Goal: Find specific page/section: Find specific page/section

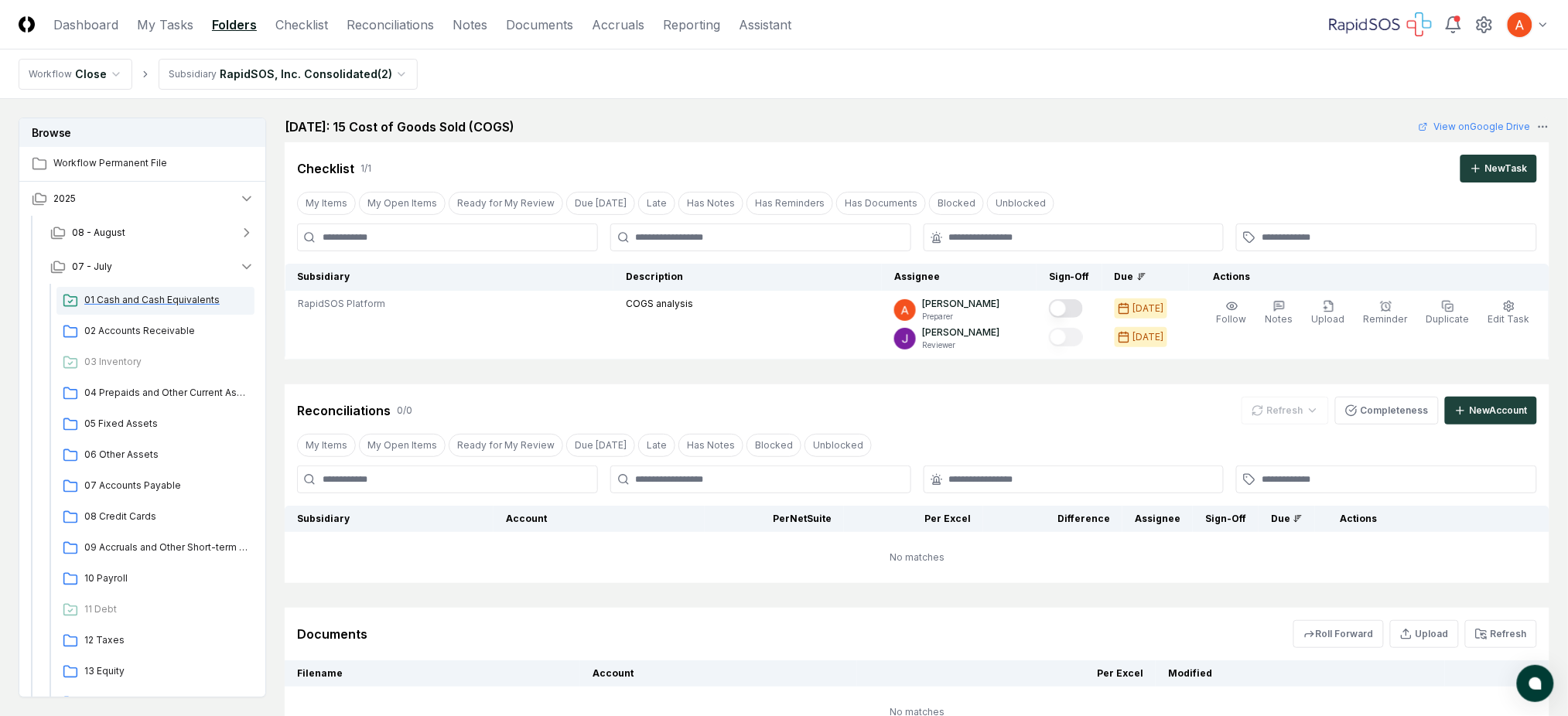
click at [165, 295] on span "01 Cash and Cash Equivalents" at bounding box center [166, 300] width 164 height 14
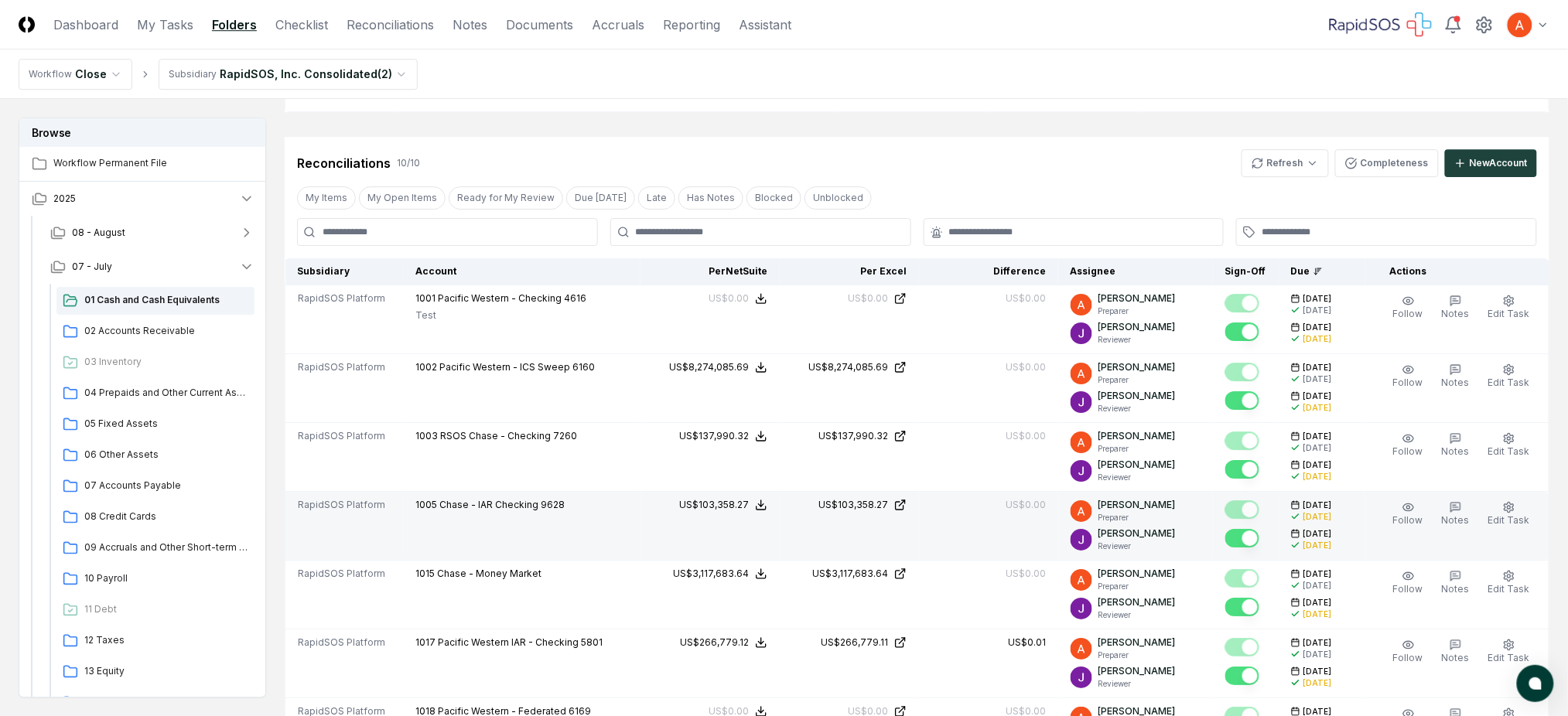
scroll to position [1856, 0]
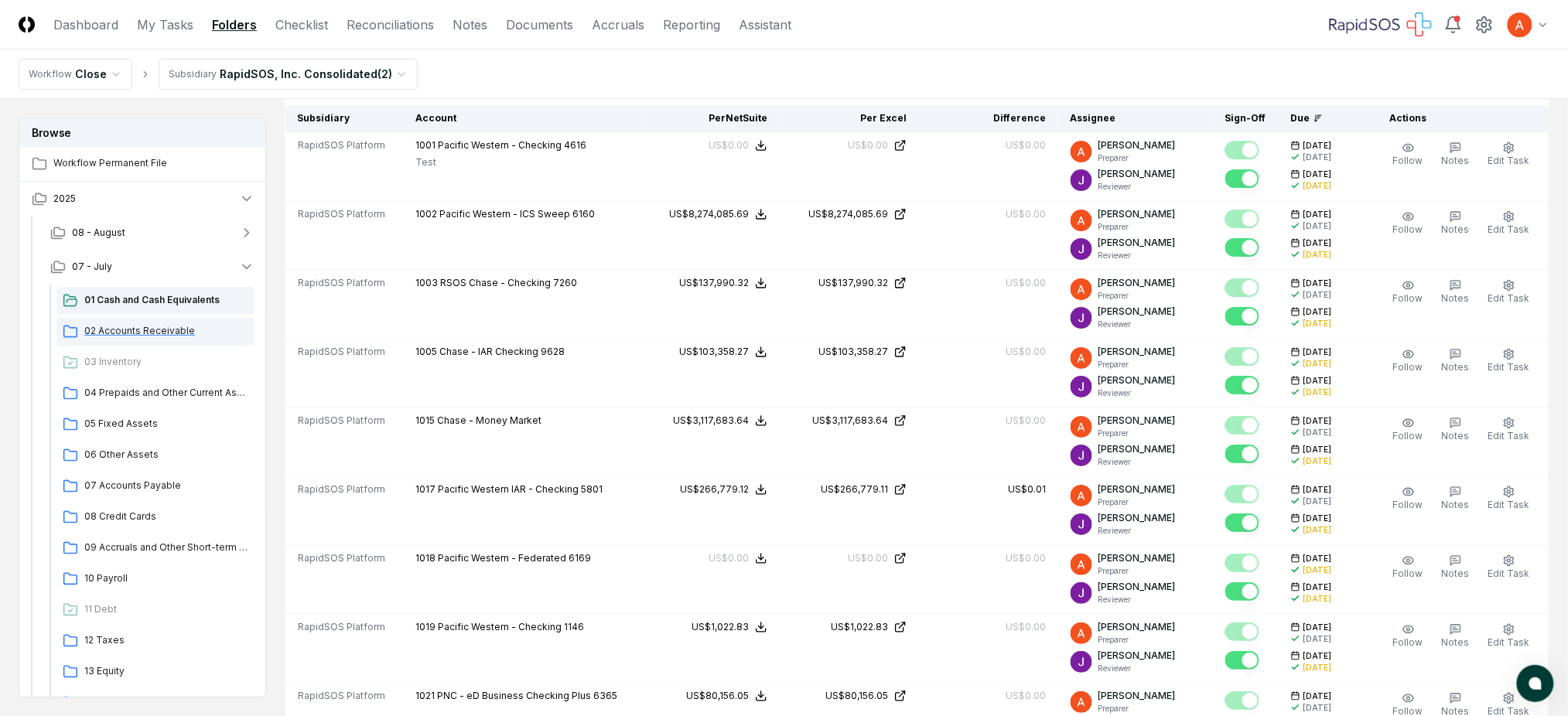
click at [124, 335] on span "02 Accounts Receivable" at bounding box center [166, 331] width 164 height 14
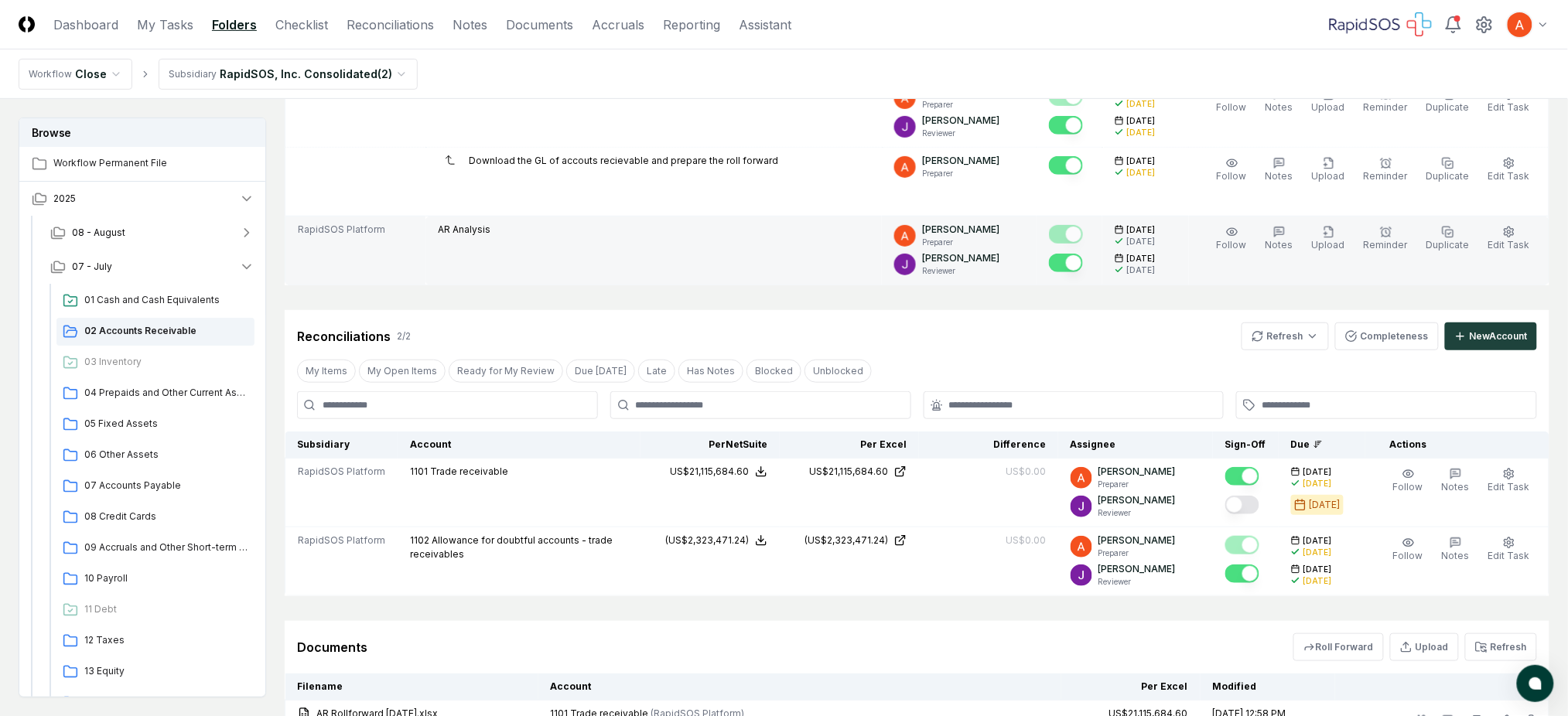
scroll to position [310, 0]
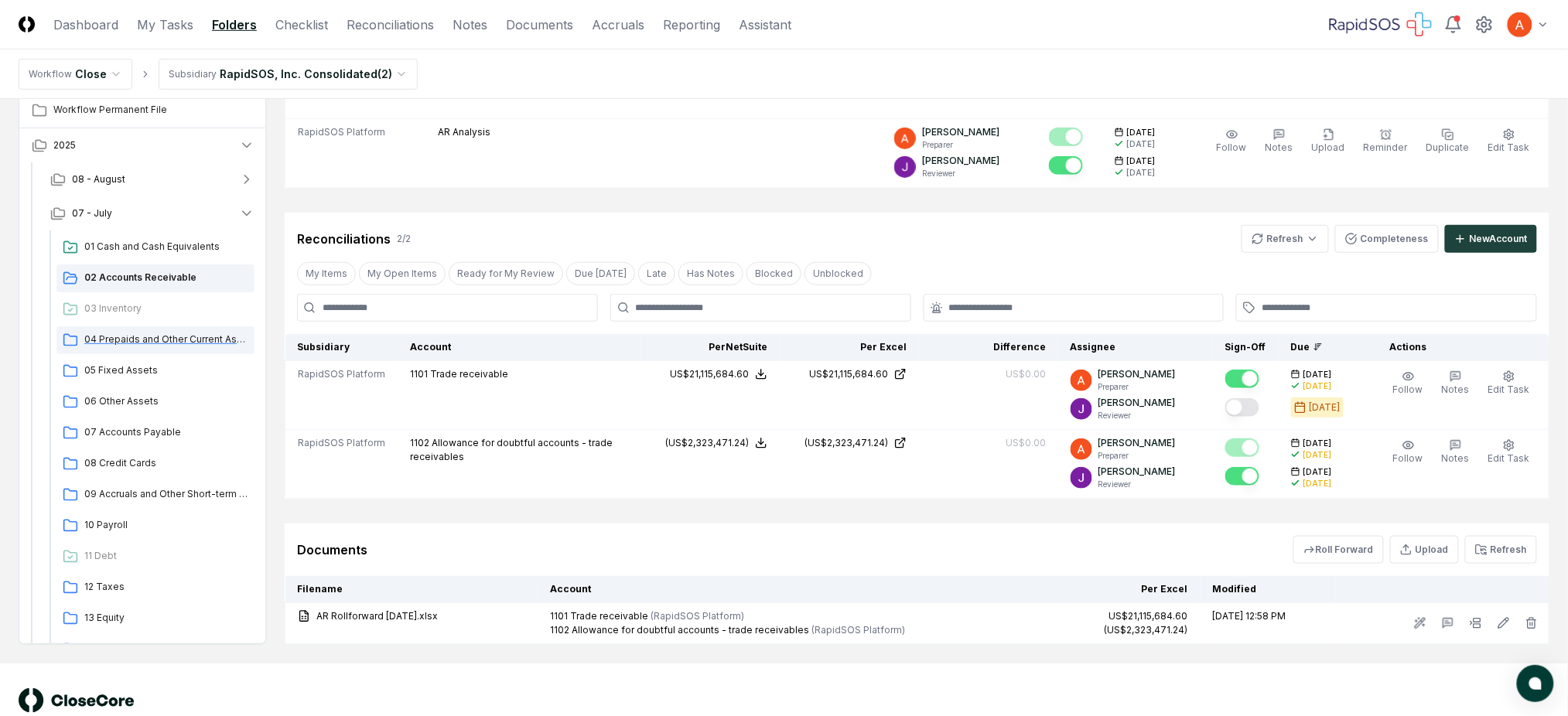
click at [139, 334] on span "04 Prepaids and Other Current Assets" at bounding box center [166, 340] width 164 height 14
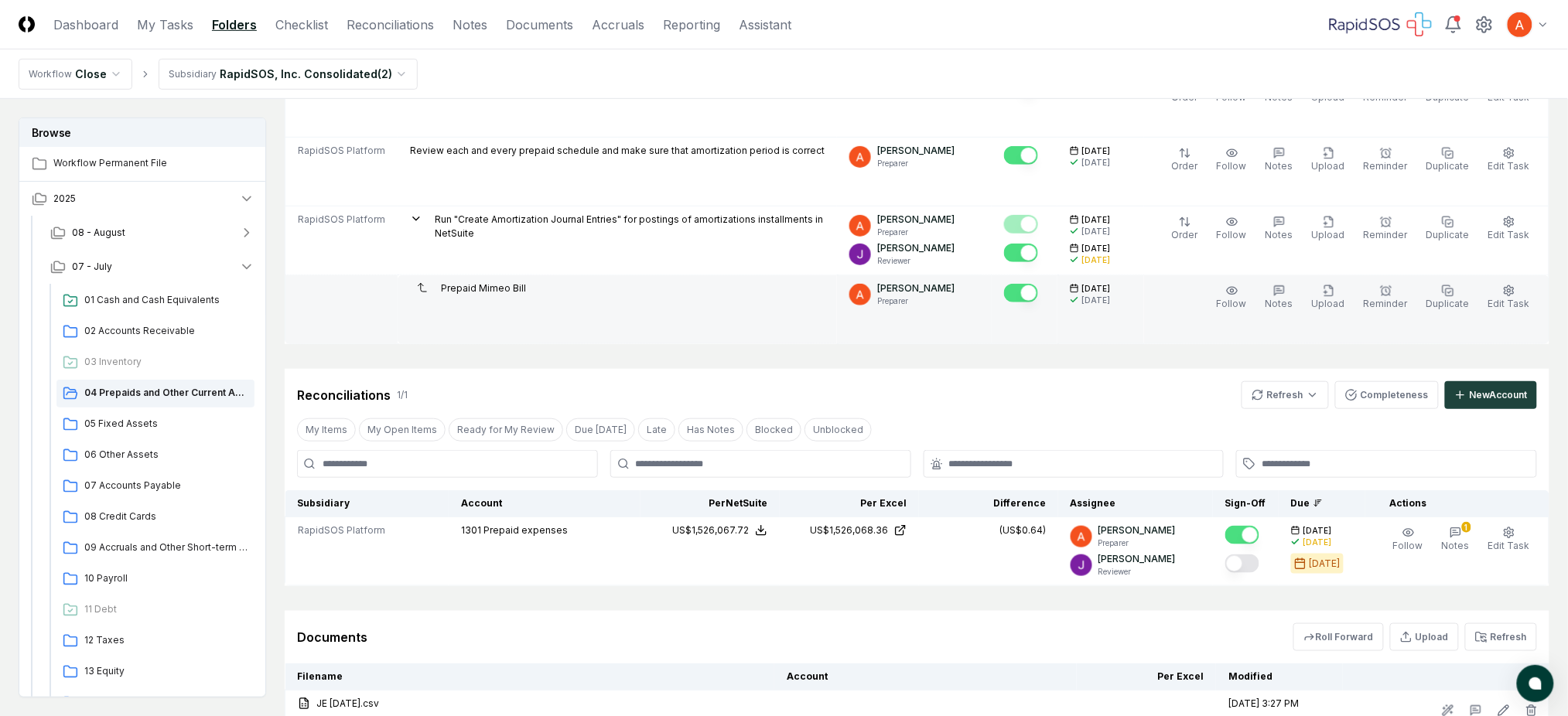
scroll to position [459, 0]
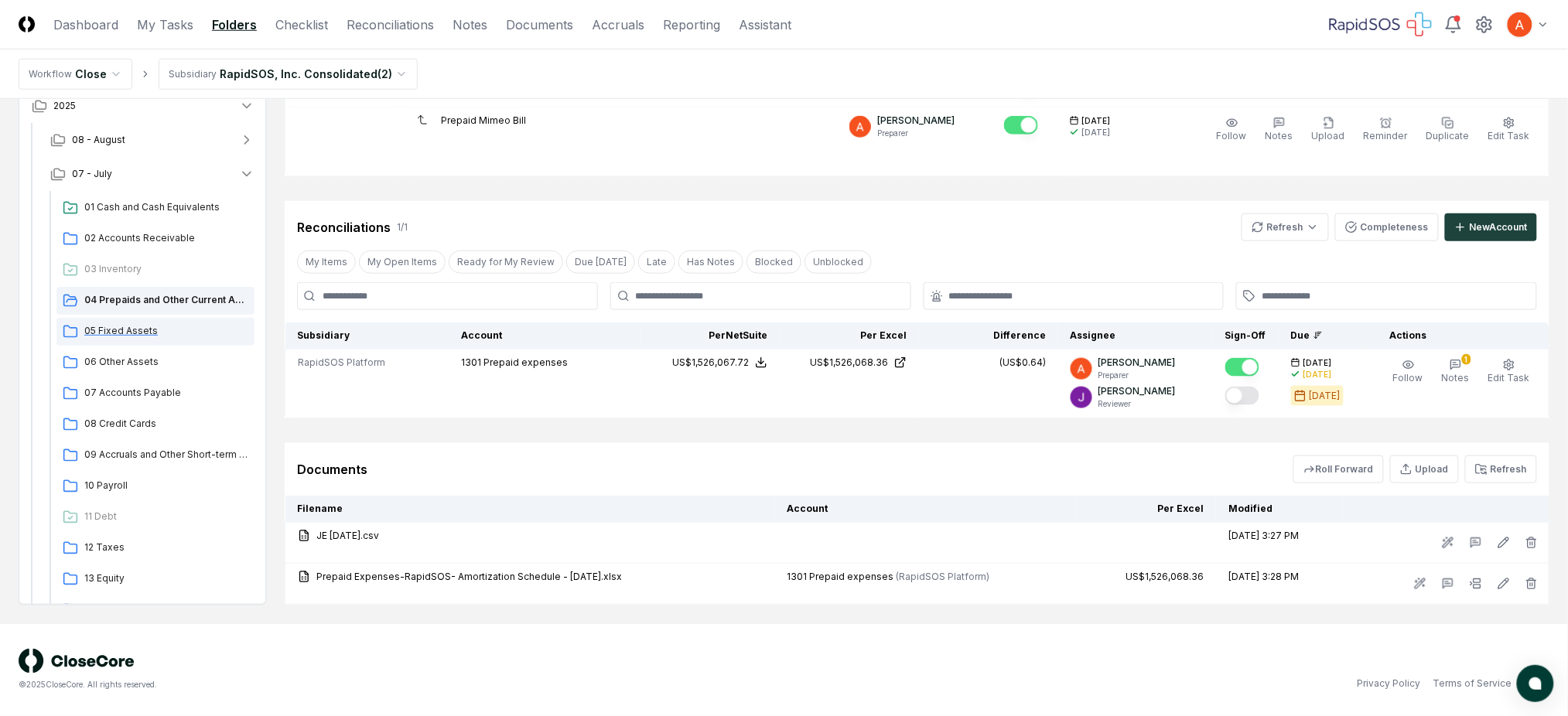
click at [130, 334] on span "05 Fixed Assets" at bounding box center [166, 331] width 164 height 14
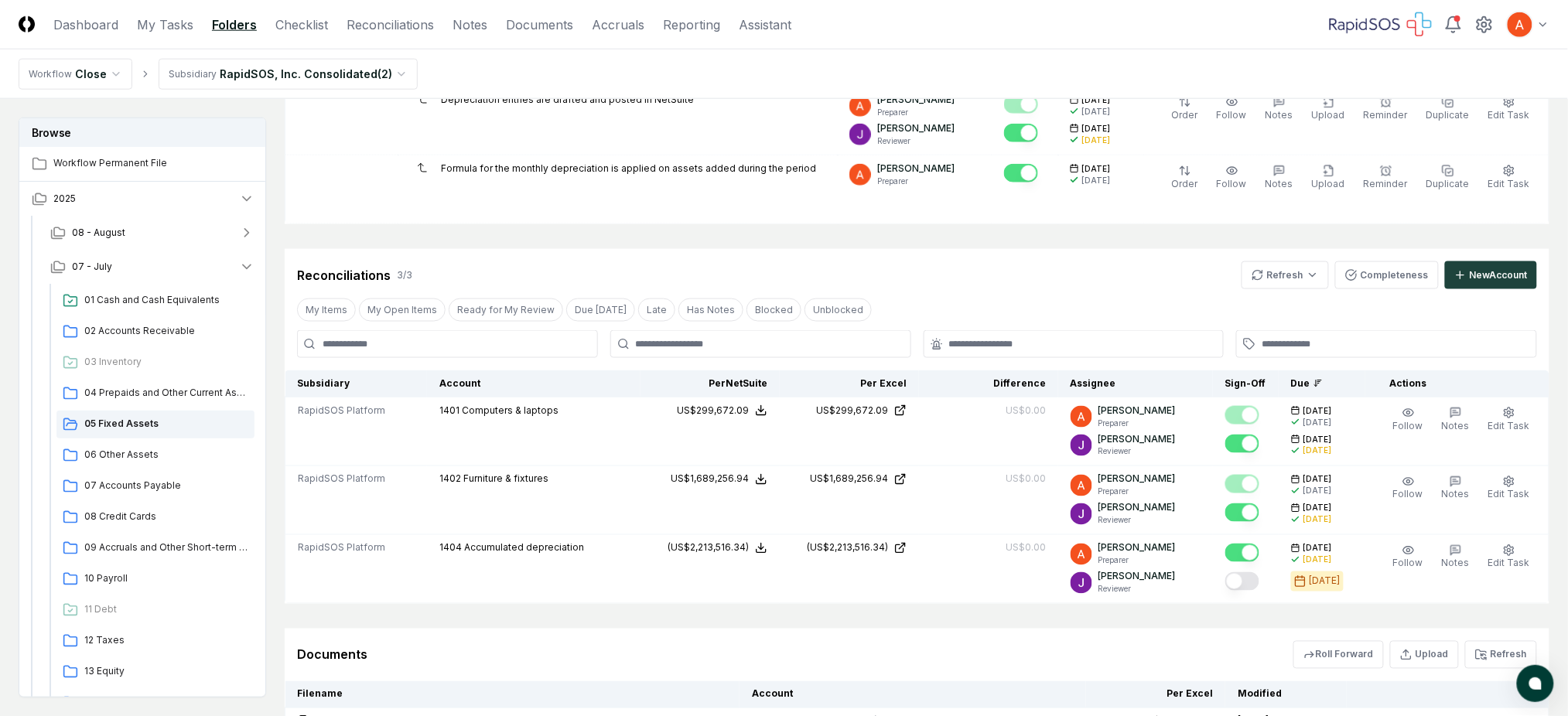
scroll to position [618, 0]
click at [144, 452] on span "06 Other Assets" at bounding box center [166, 454] width 164 height 14
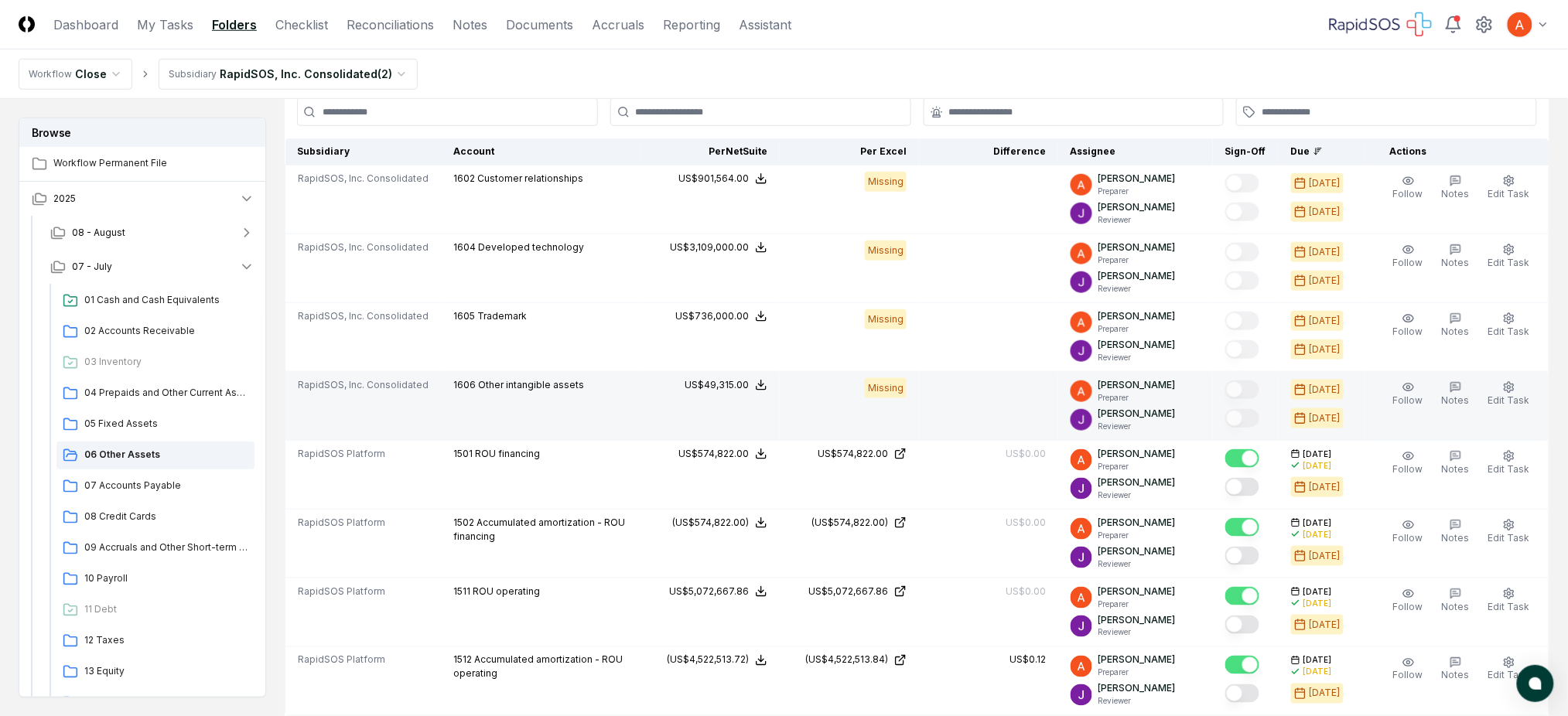
scroll to position [310, 0]
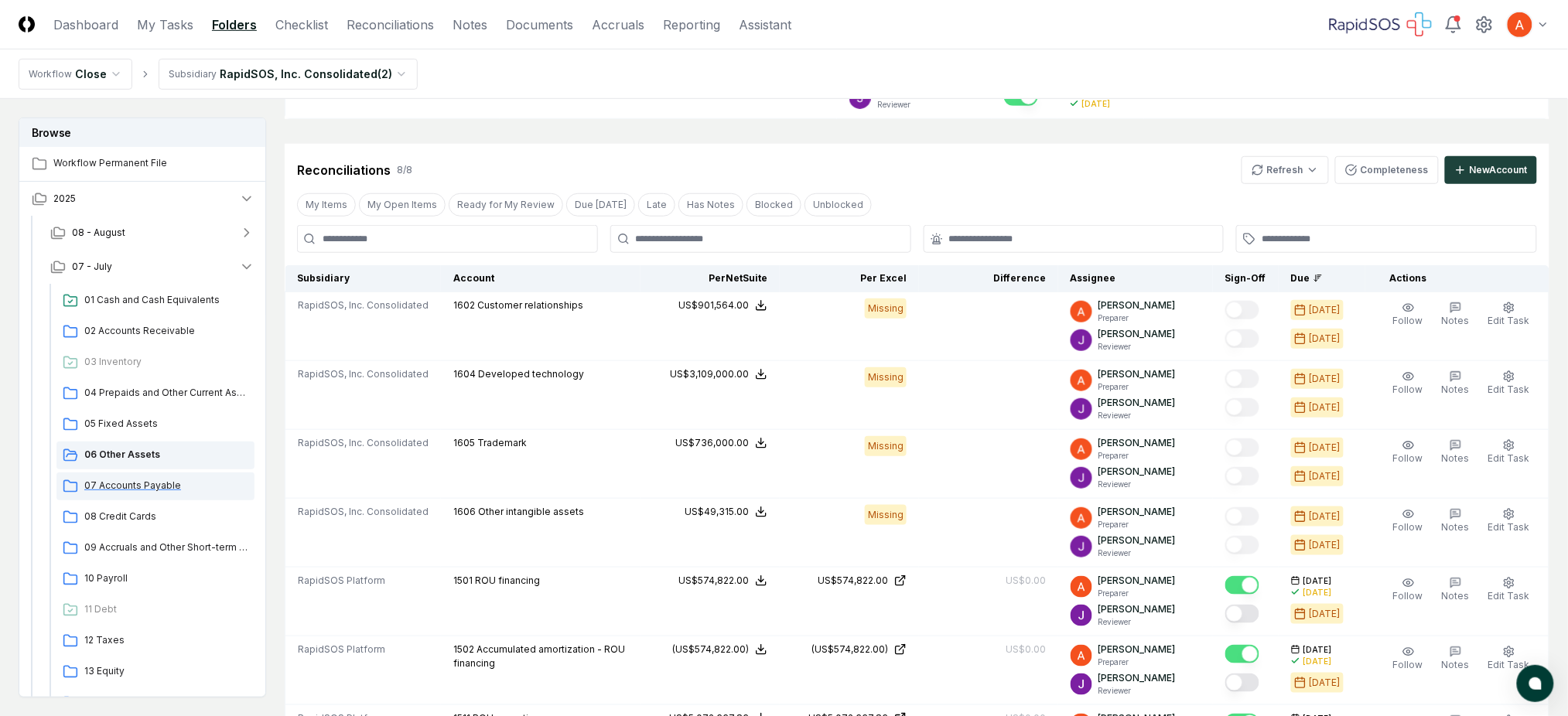
click at [137, 484] on span "07 Accounts Payable" at bounding box center [166, 485] width 164 height 14
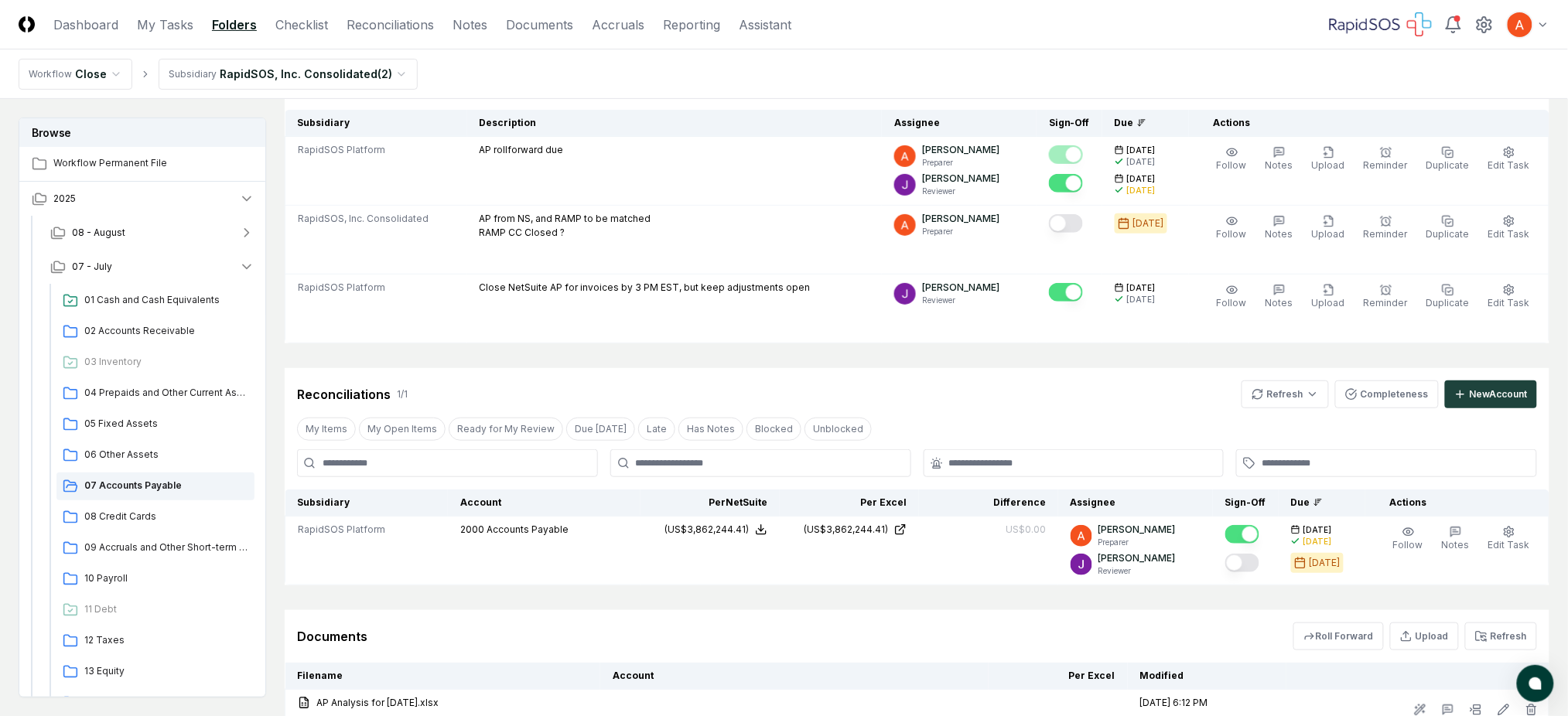
scroll to position [206, 0]
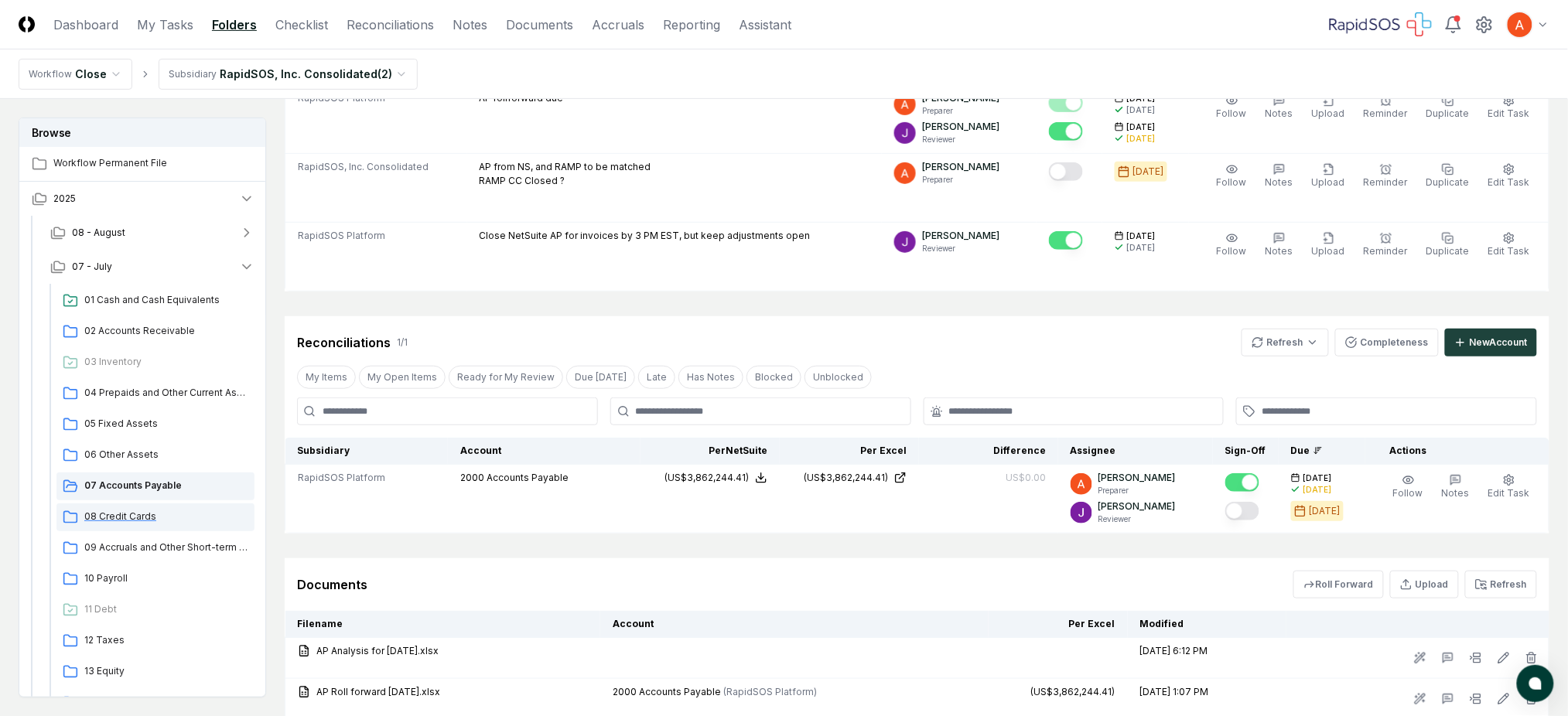
click at [100, 518] on span "08 Credit Cards" at bounding box center [166, 516] width 164 height 14
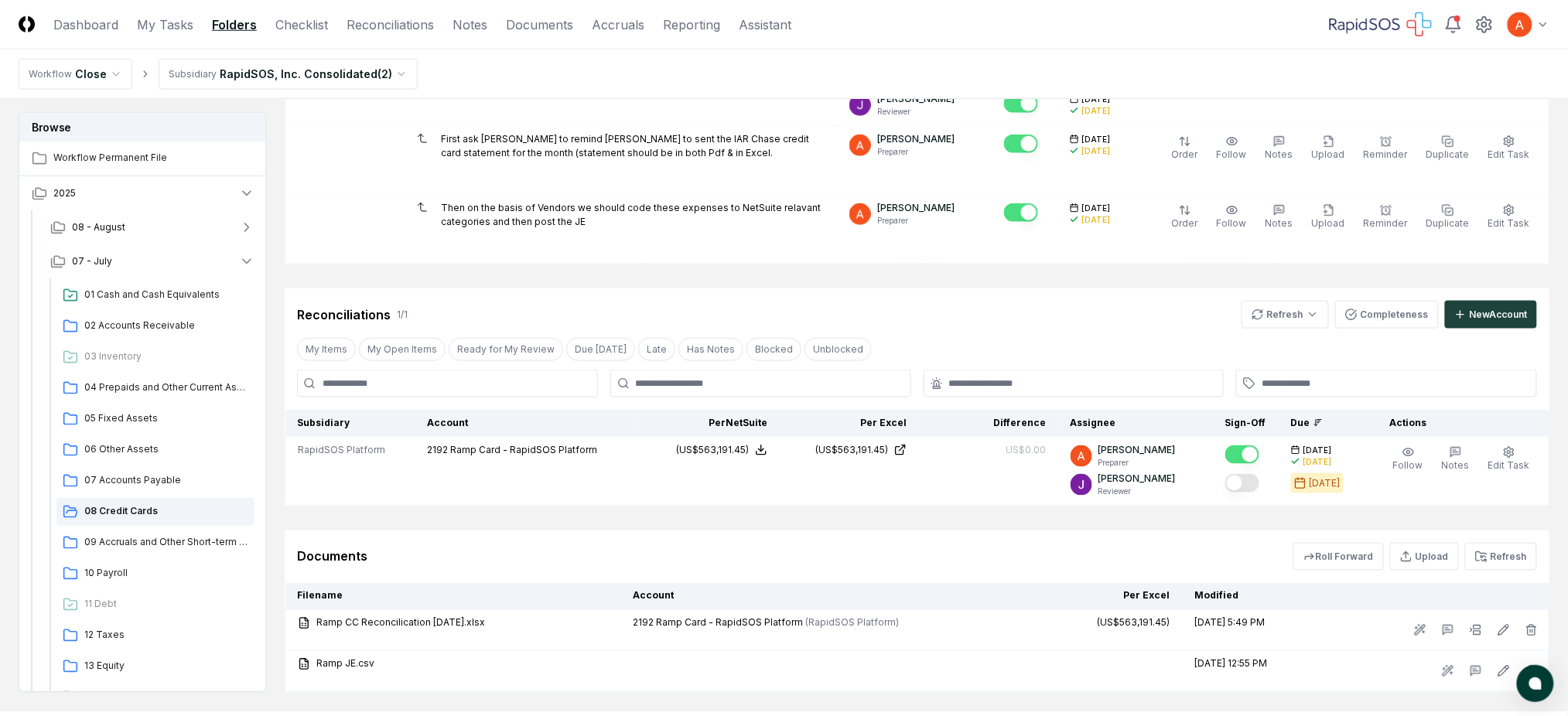
scroll to position [596, 0]
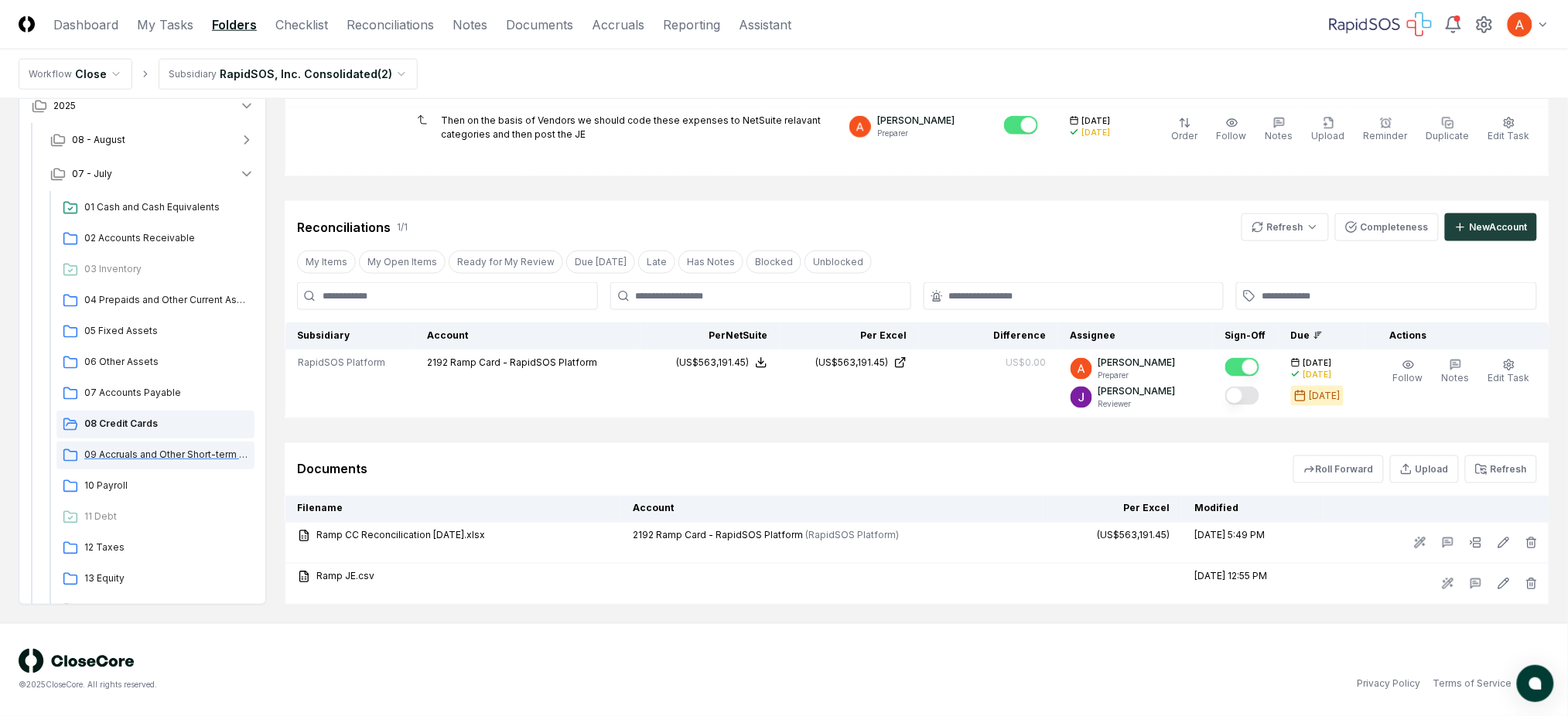
click at [161, 459] on span "09 Accruals and Other Short-term Liabilities" at bounding box center [166, 454] width 164 height 14
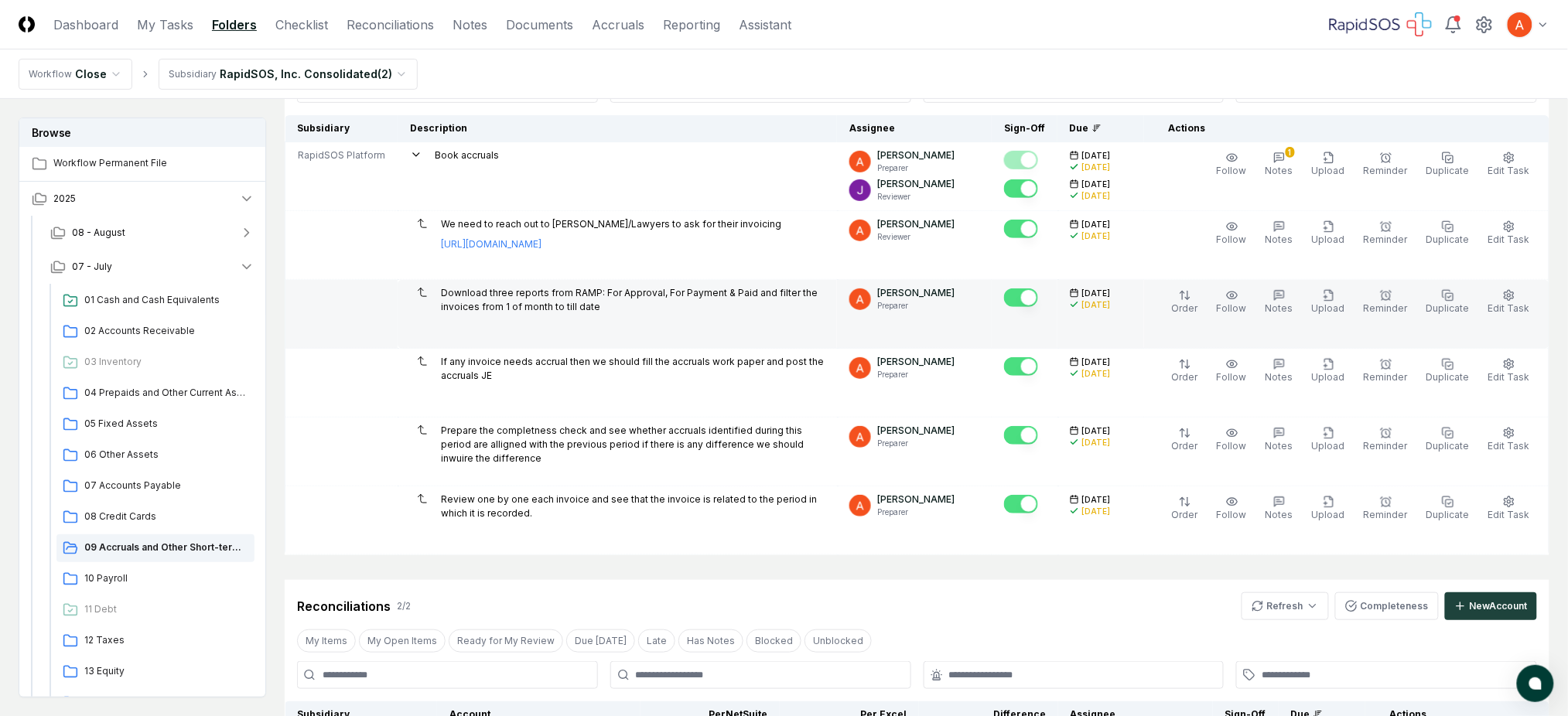
scroll to position [103, 0]
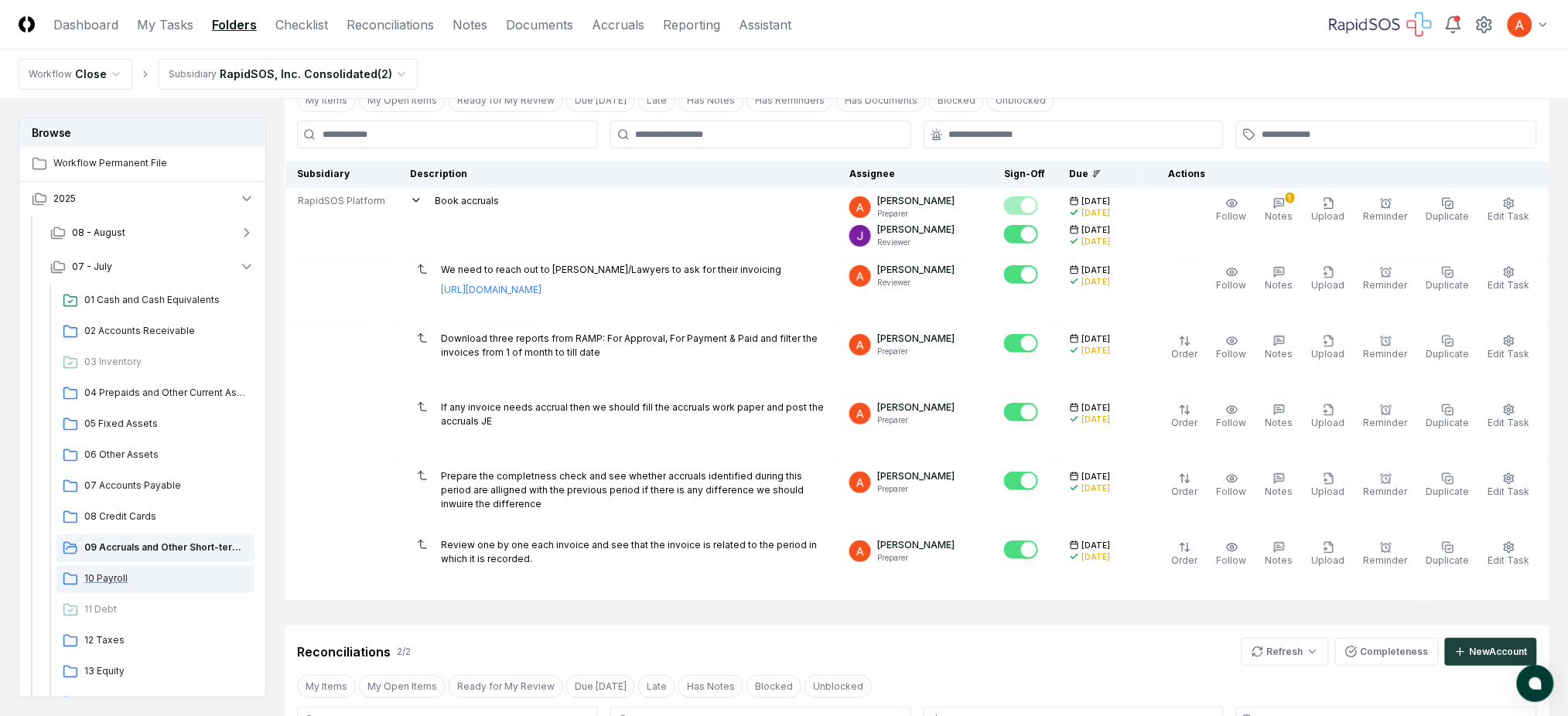
click at [114, 571] on span "10 Payroll" at bounding box center [166, 578] width 164 height 14
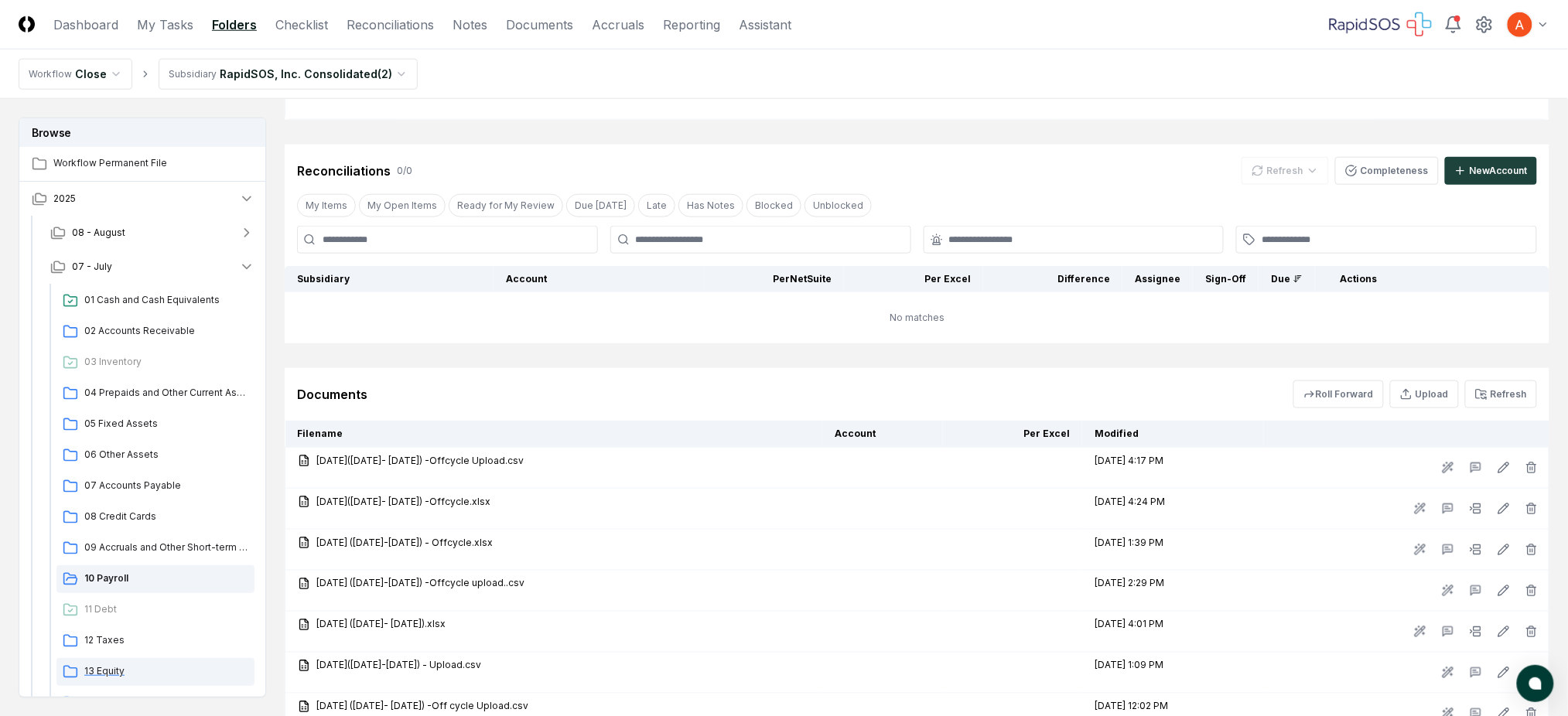
scroll to position [206, 0]
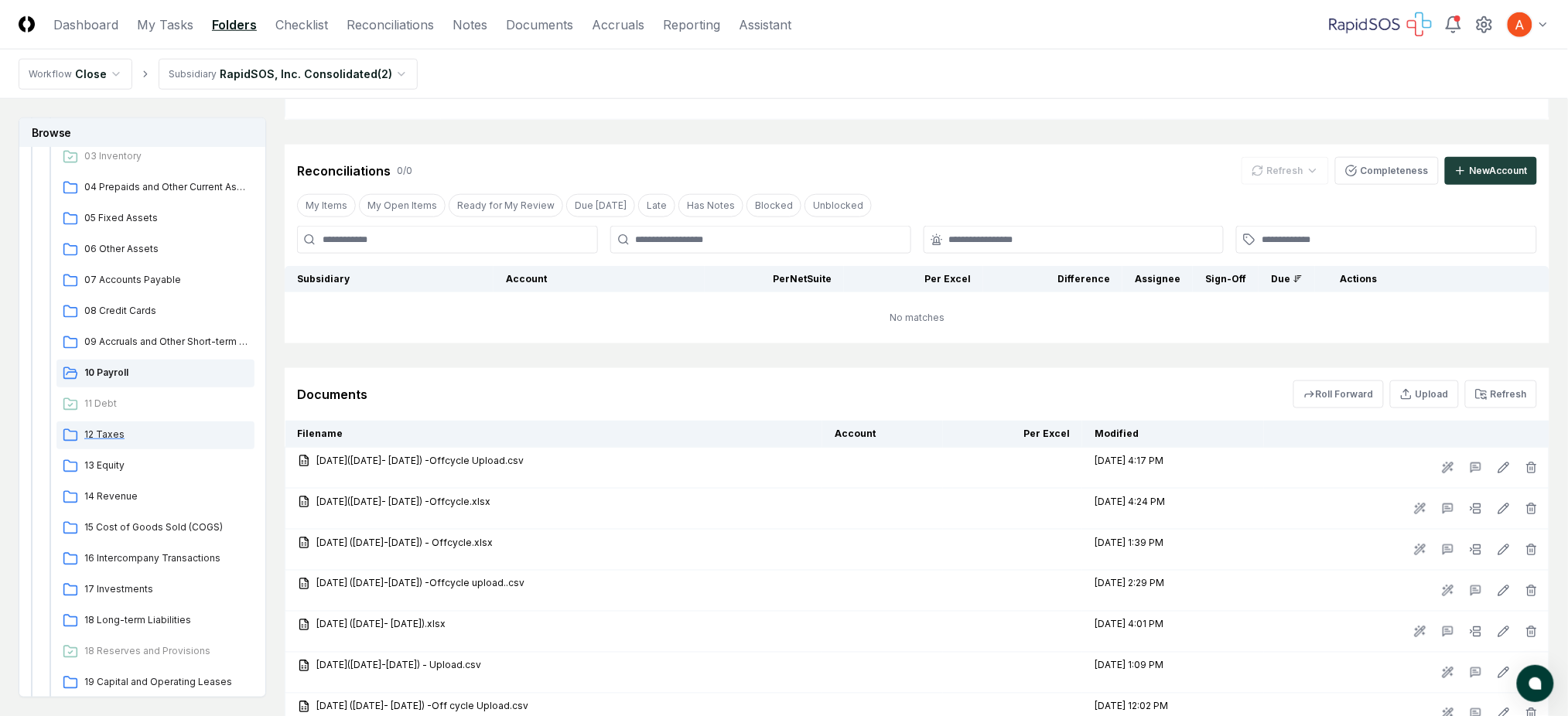
click at [108, 440] on span "12 Taxes" at bounding box center [166, 435] width 164 height 14
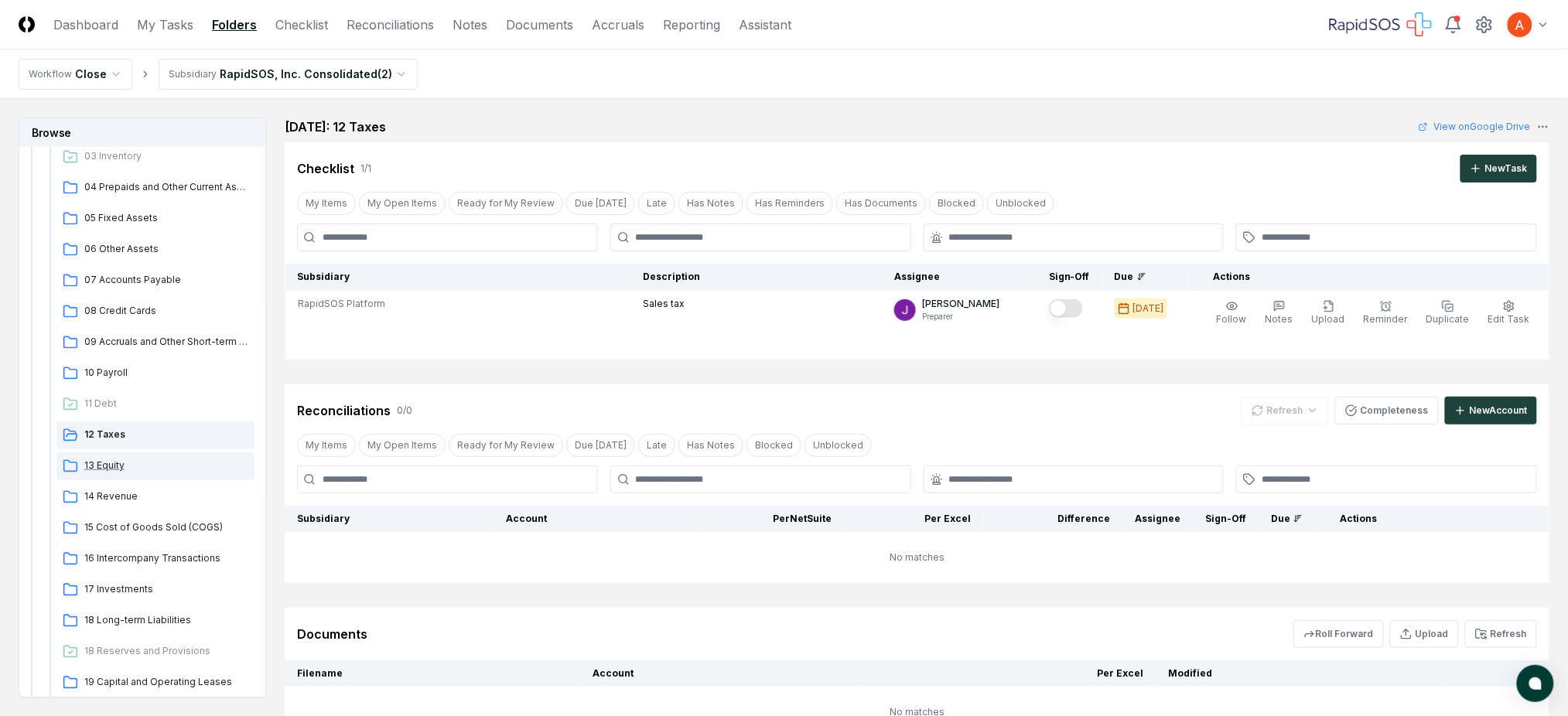
click at [114, 470] on span "13 Equity" at bounding box center [166, 466] width 164 height 14
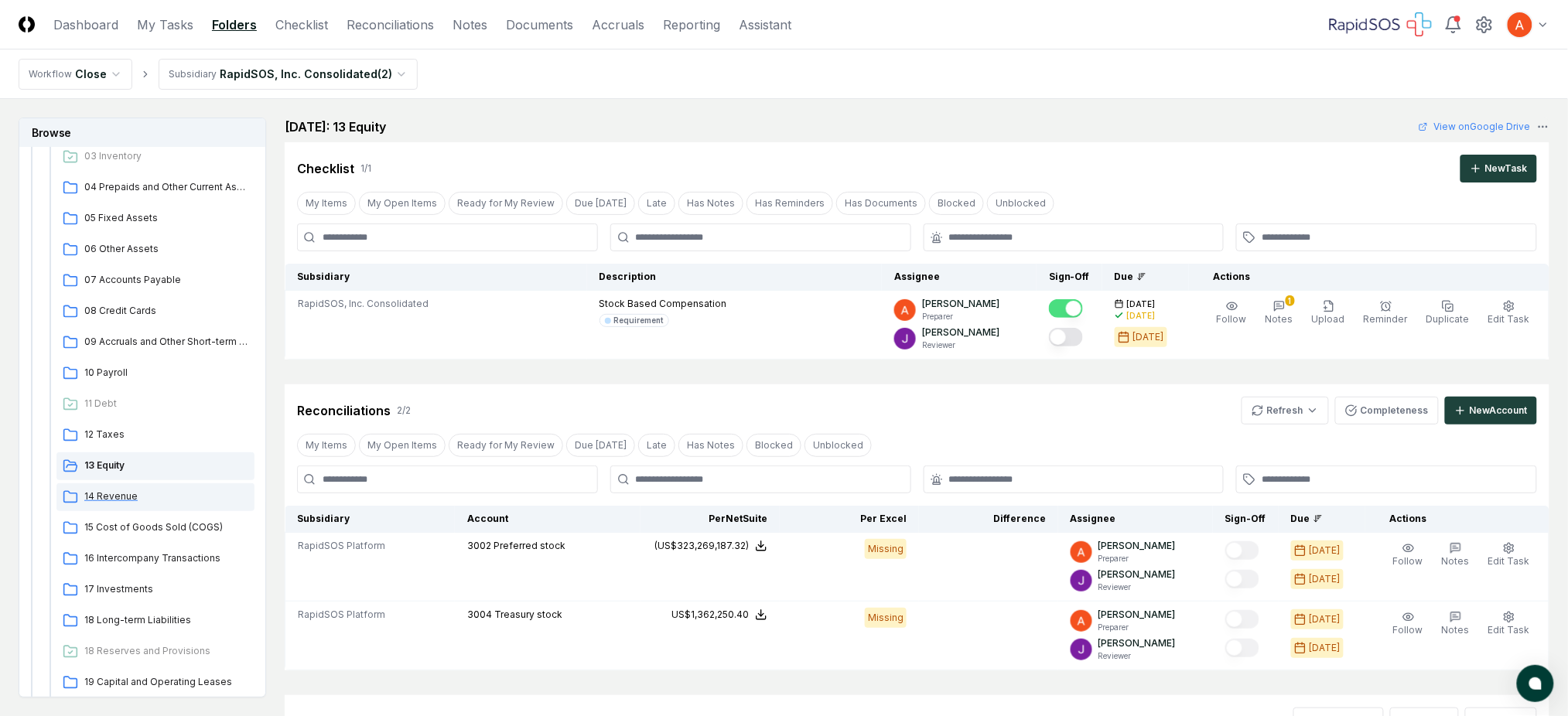
click at [142, 496] on span "14 Revenue" at bounding box center [166, 496] width 164 height 14
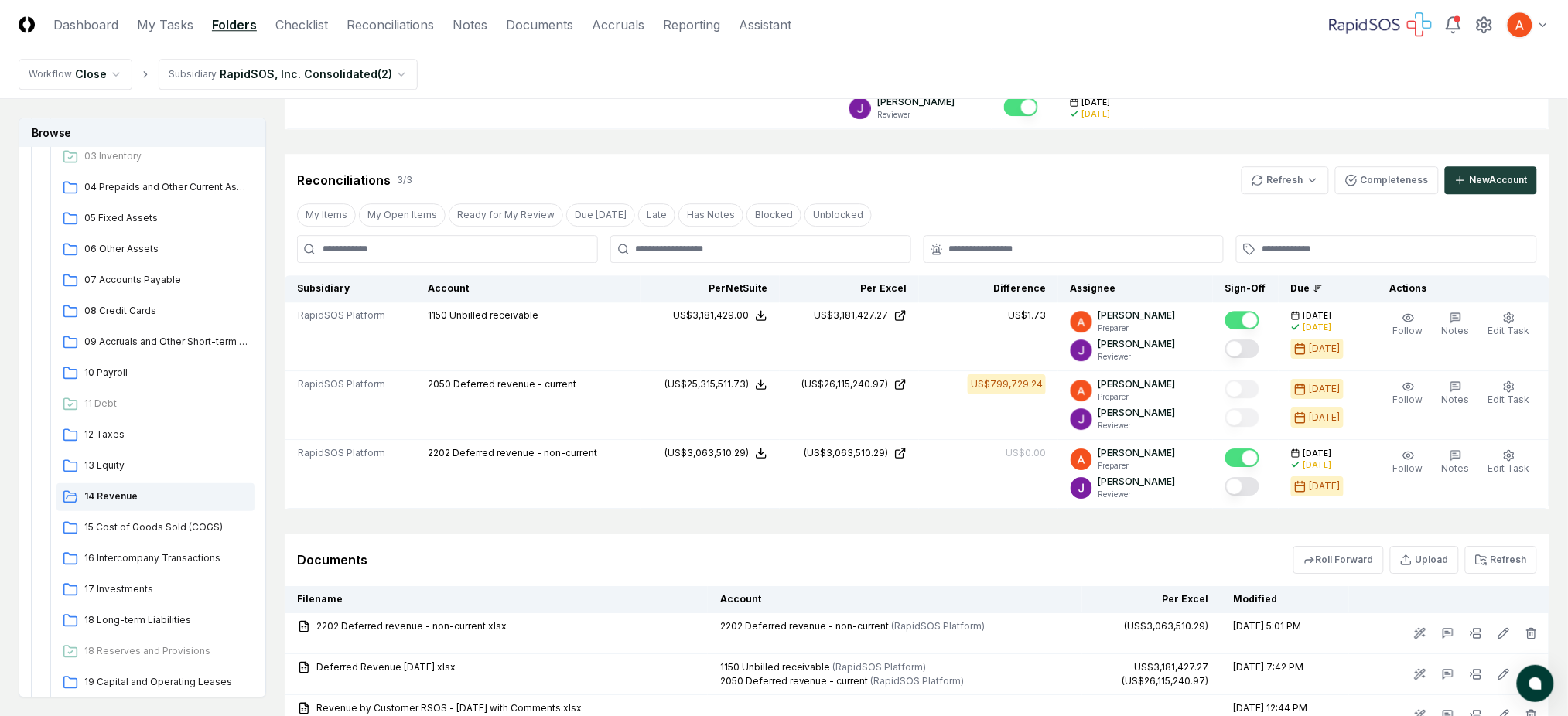
scroll to position [1546, 0]
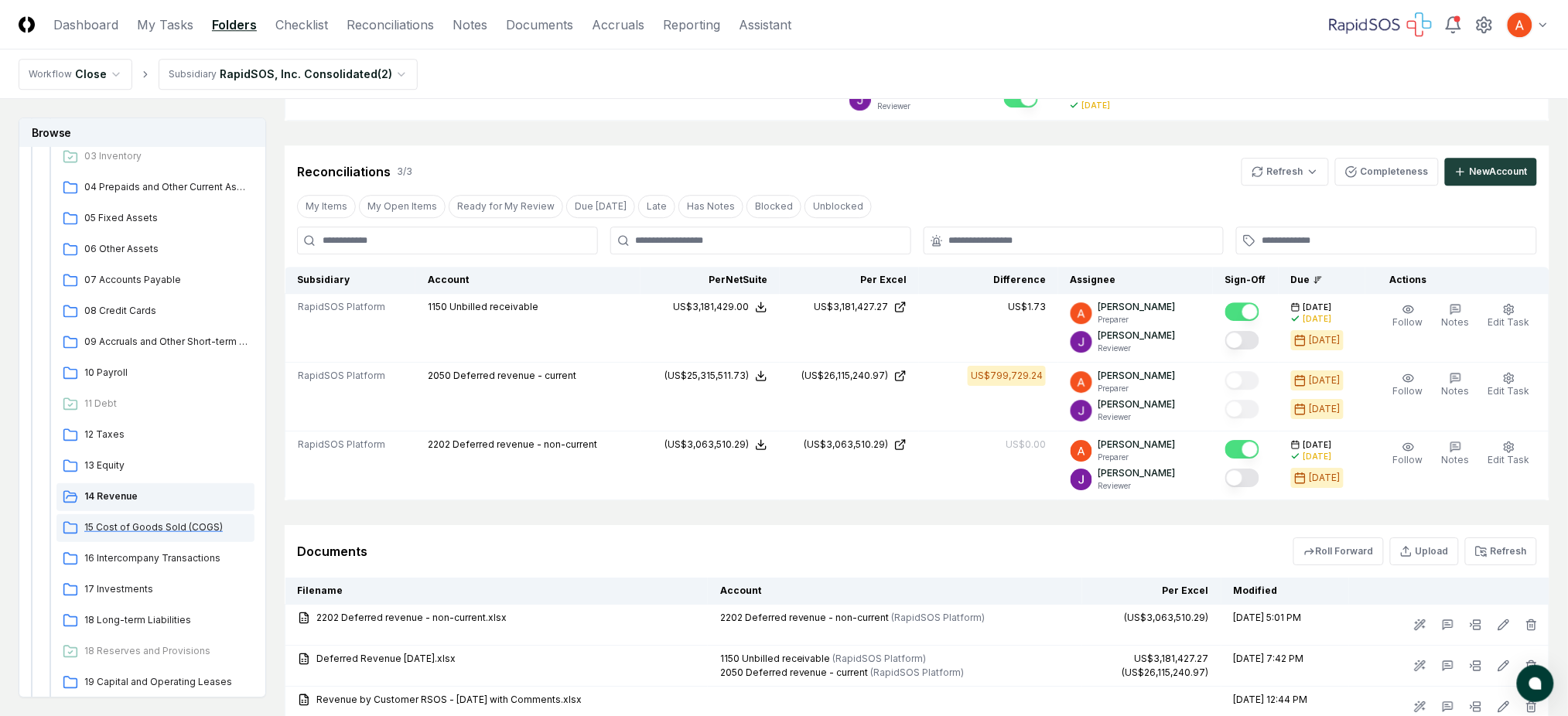
click at [139, 518] on div "15 Cost of Goods Sold (COGS)" at bounding box center [155, 528] width 198 height 27
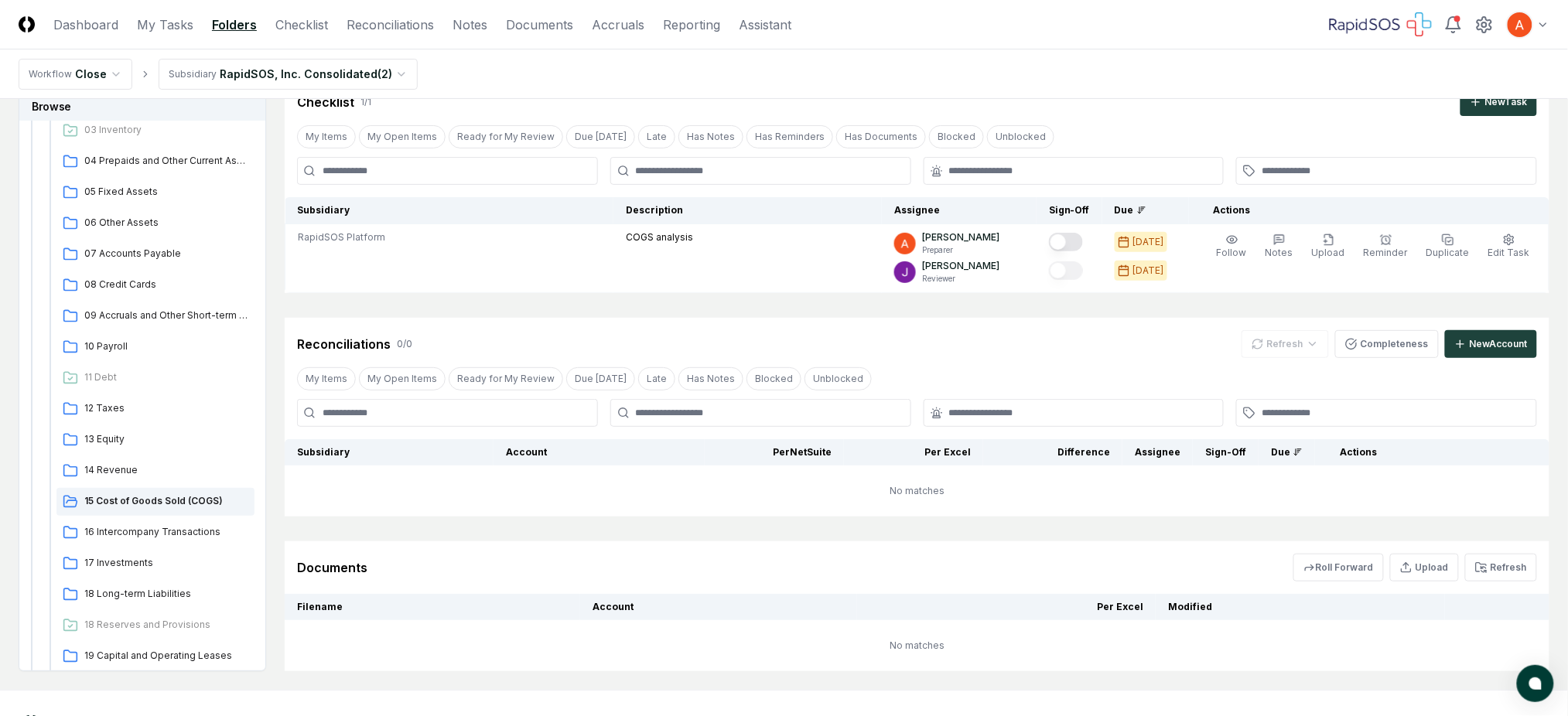
scroll to position [103, 0]
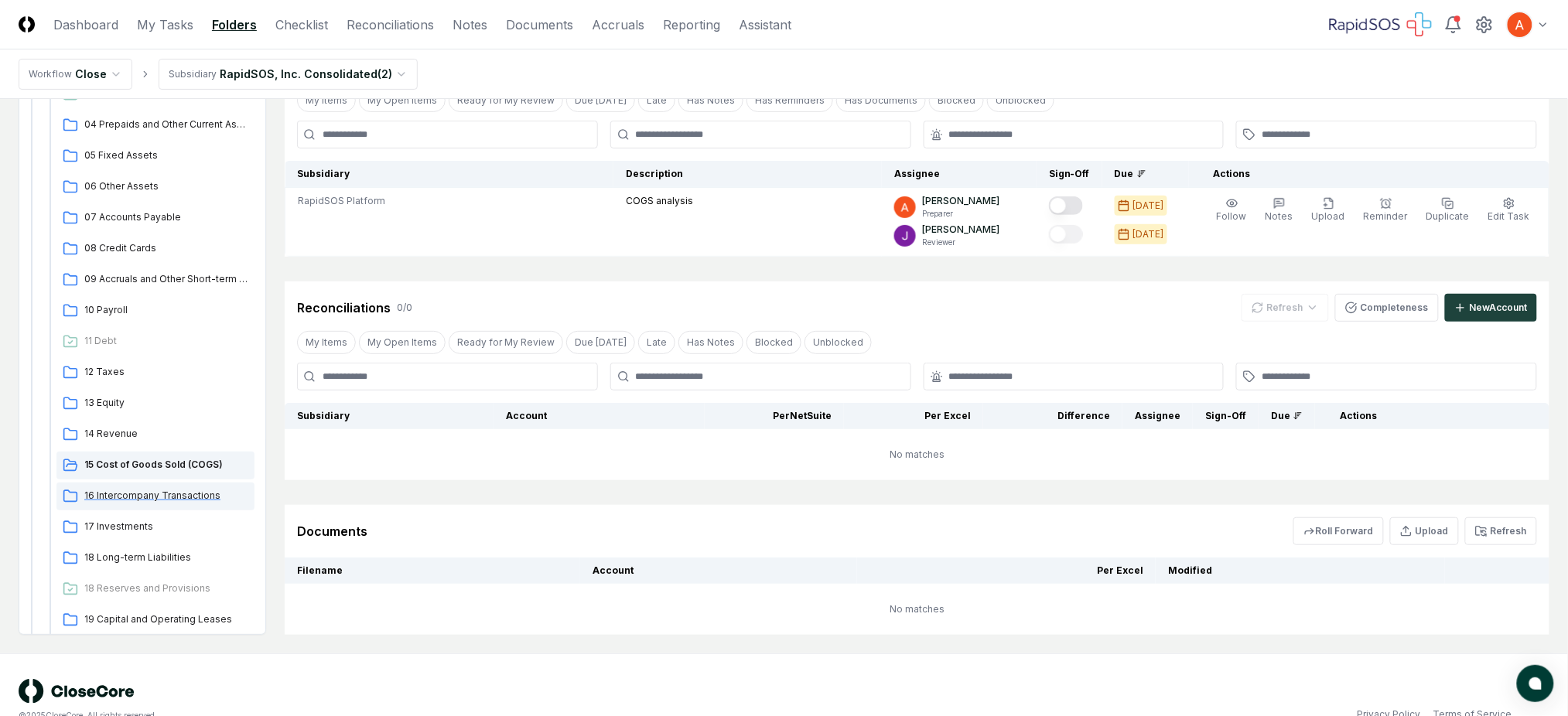
click at [146, 499] on span "16 Intercompany Transactions" at bounding box center [166, 496] width 164 height 14
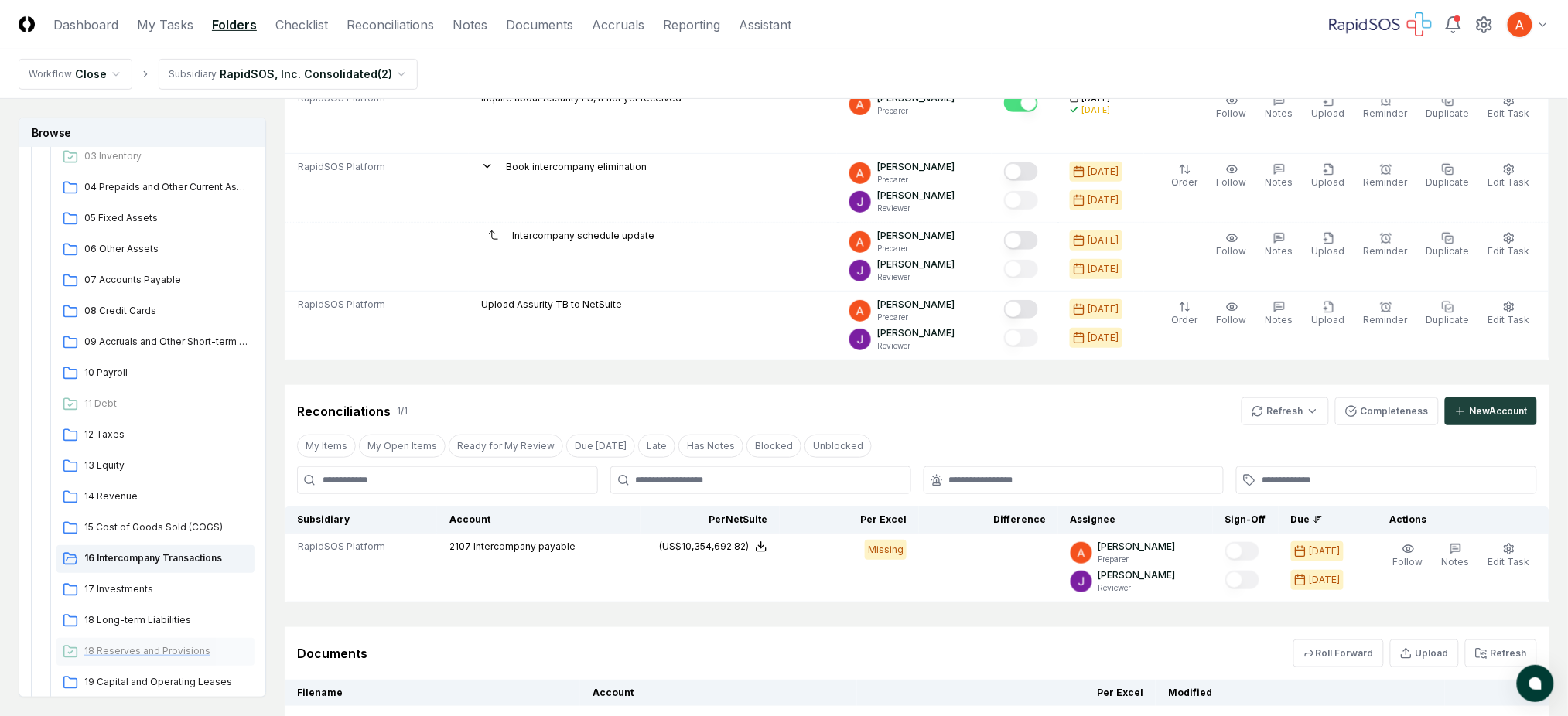
scroll to position [310, 0]
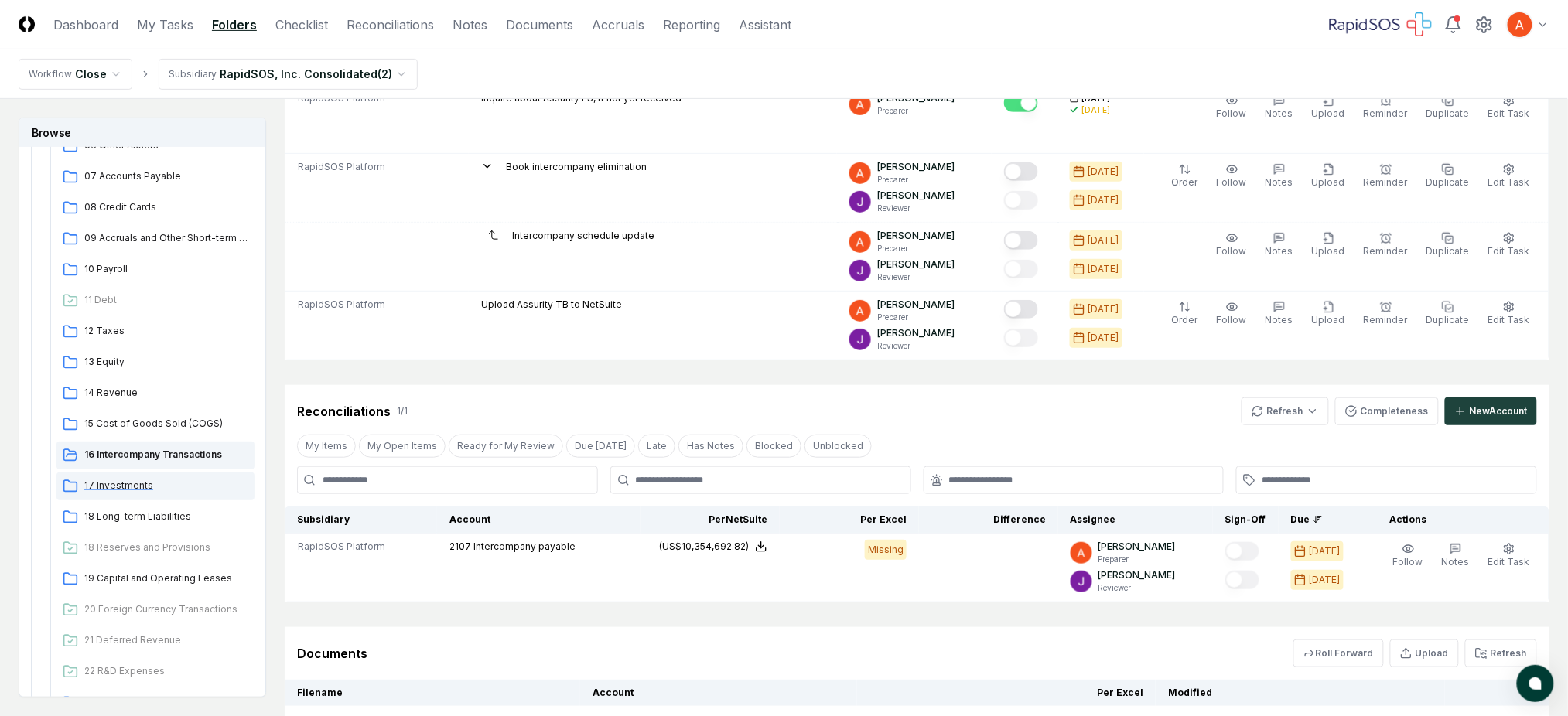
click at [135, 486] on span "17 Investments" at bounding box center [166, 485] width 164 height 14
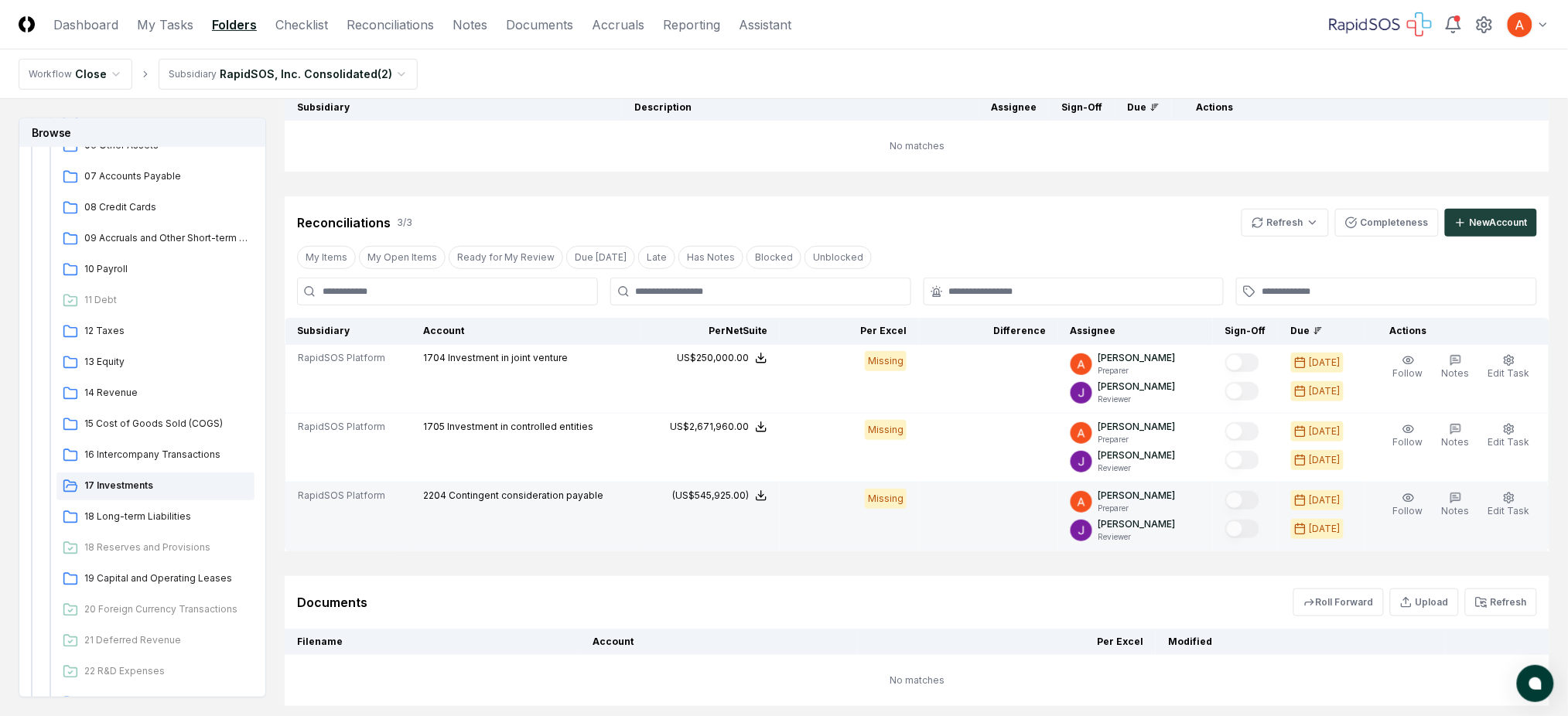
scroll to position [206, 0]
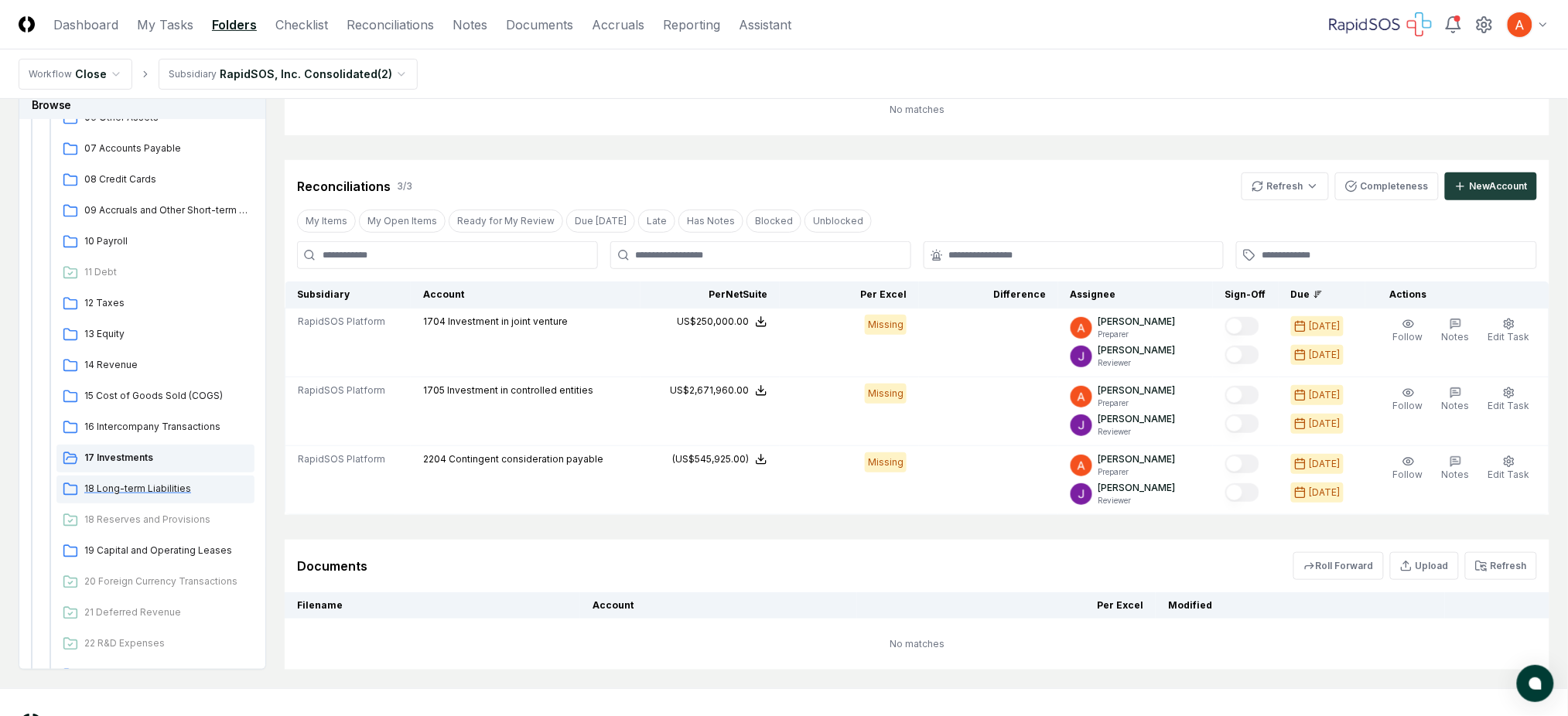
click at [161, 490] on span "18 Long-term Liabilities" at bounding box center [166, 489] width 164 height 14
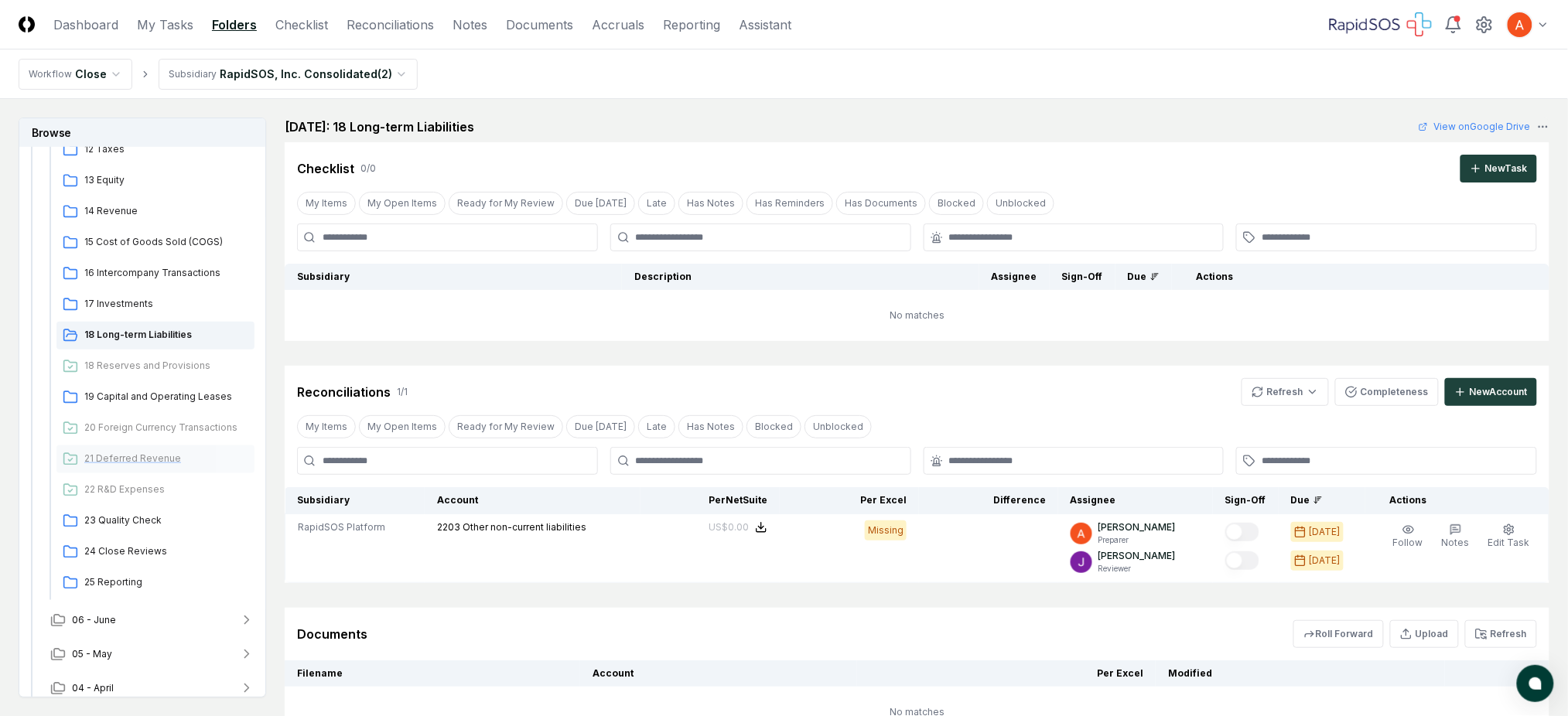
scroll to position [514, 0]
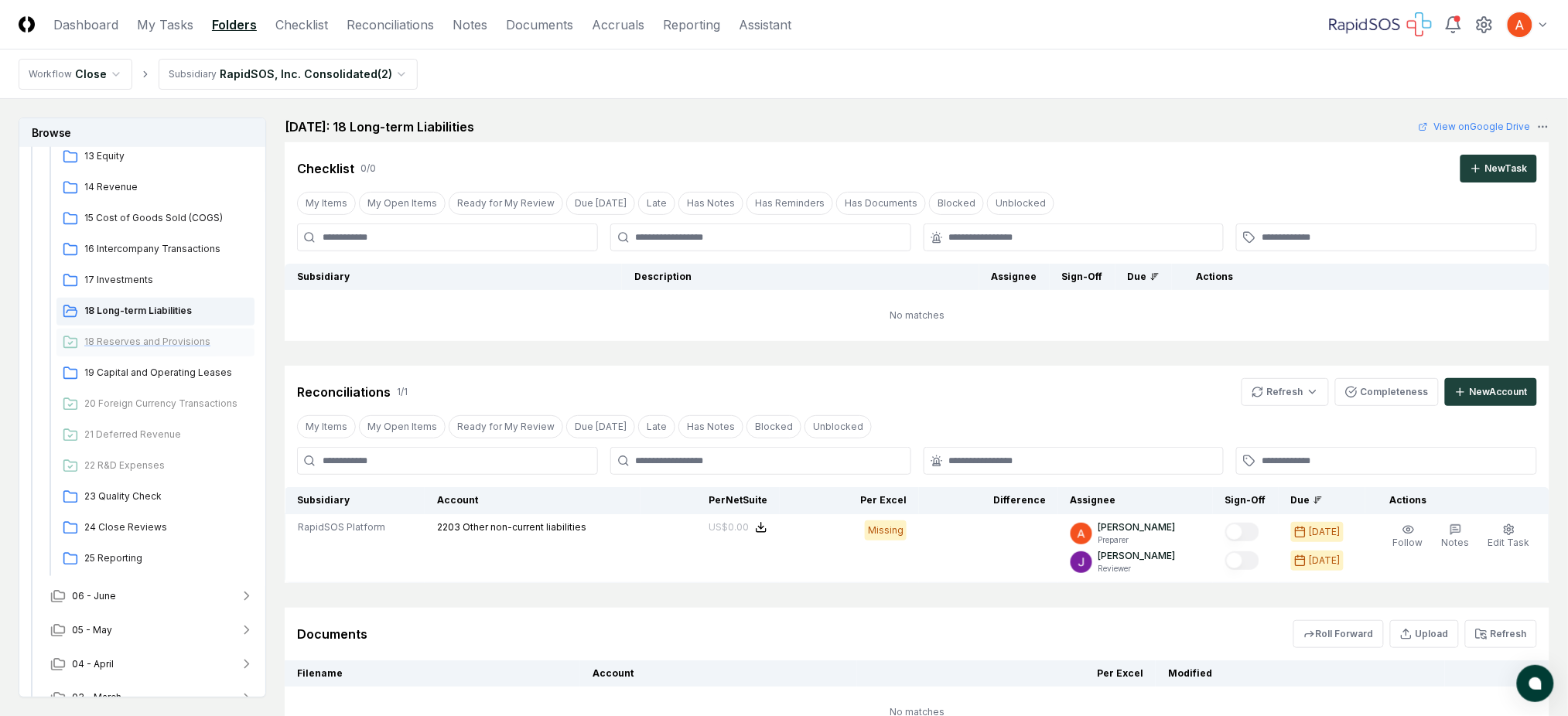
click at [156, 333] on div "18 Reserves and Provisions" at bounding box center [155, 342] width 198 height 27
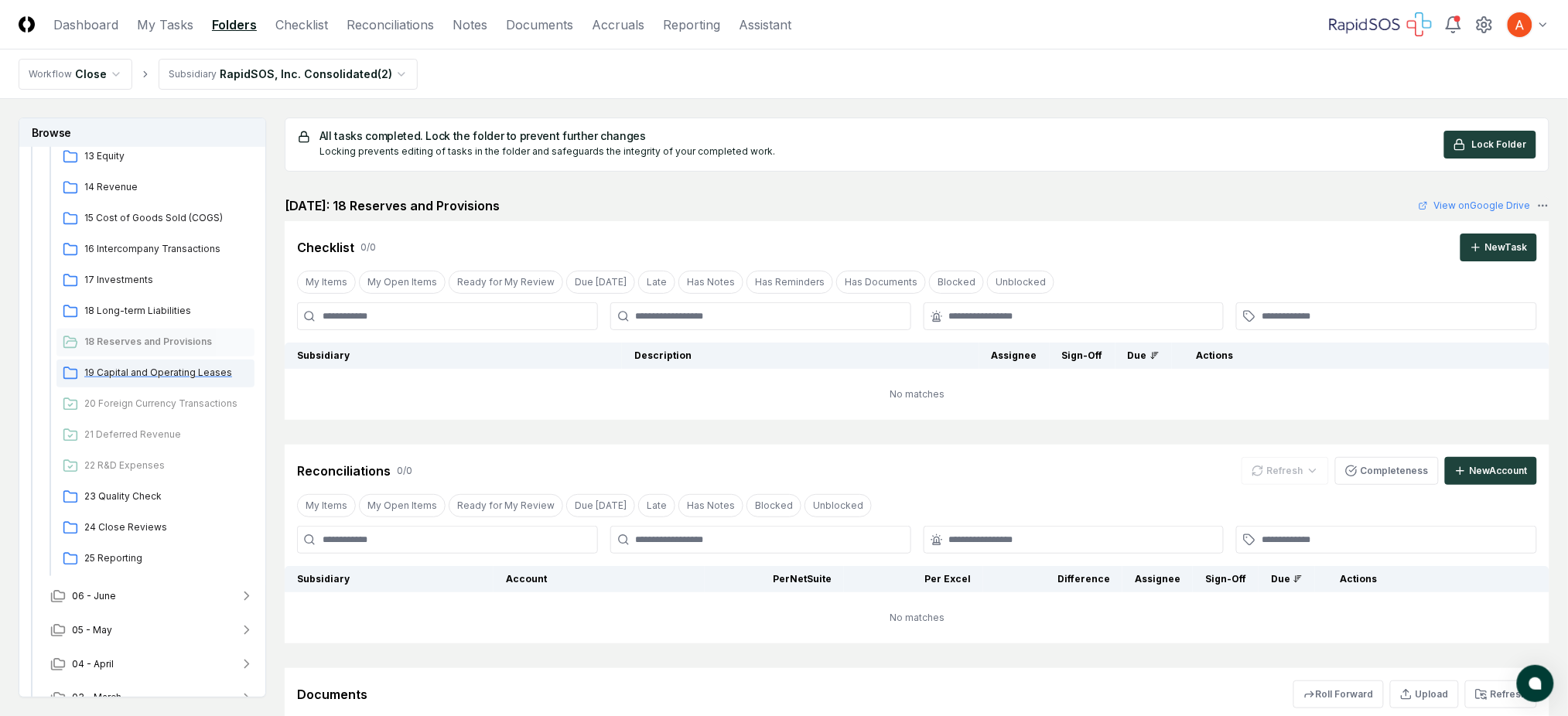
click at [177, 366] on span "19 Capital and Operating Leases" at bounding box center [166, 372] width 164 height 14
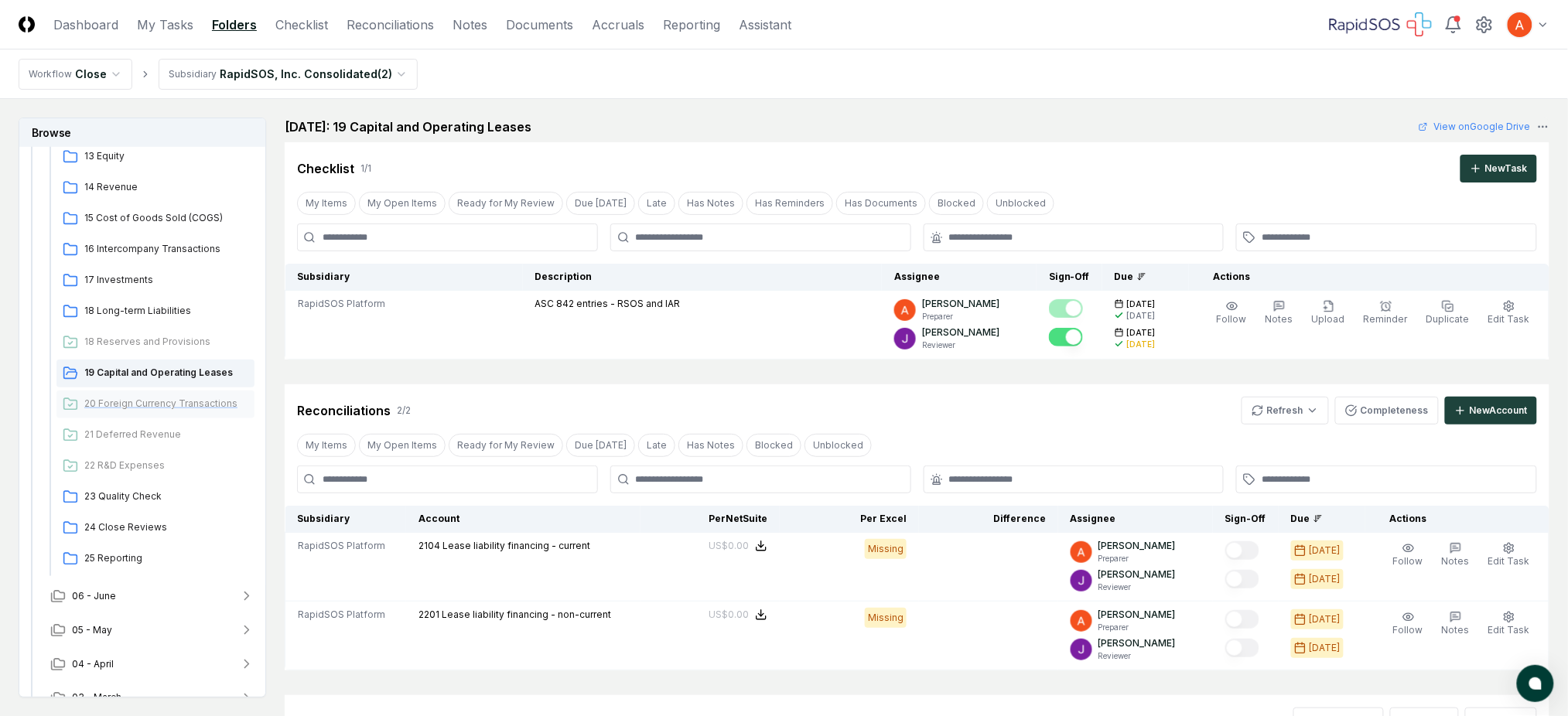
click at [165, 406] on span "20 Foreign Currency Transactions" at bounding box center [166, 404] width 164 height 14
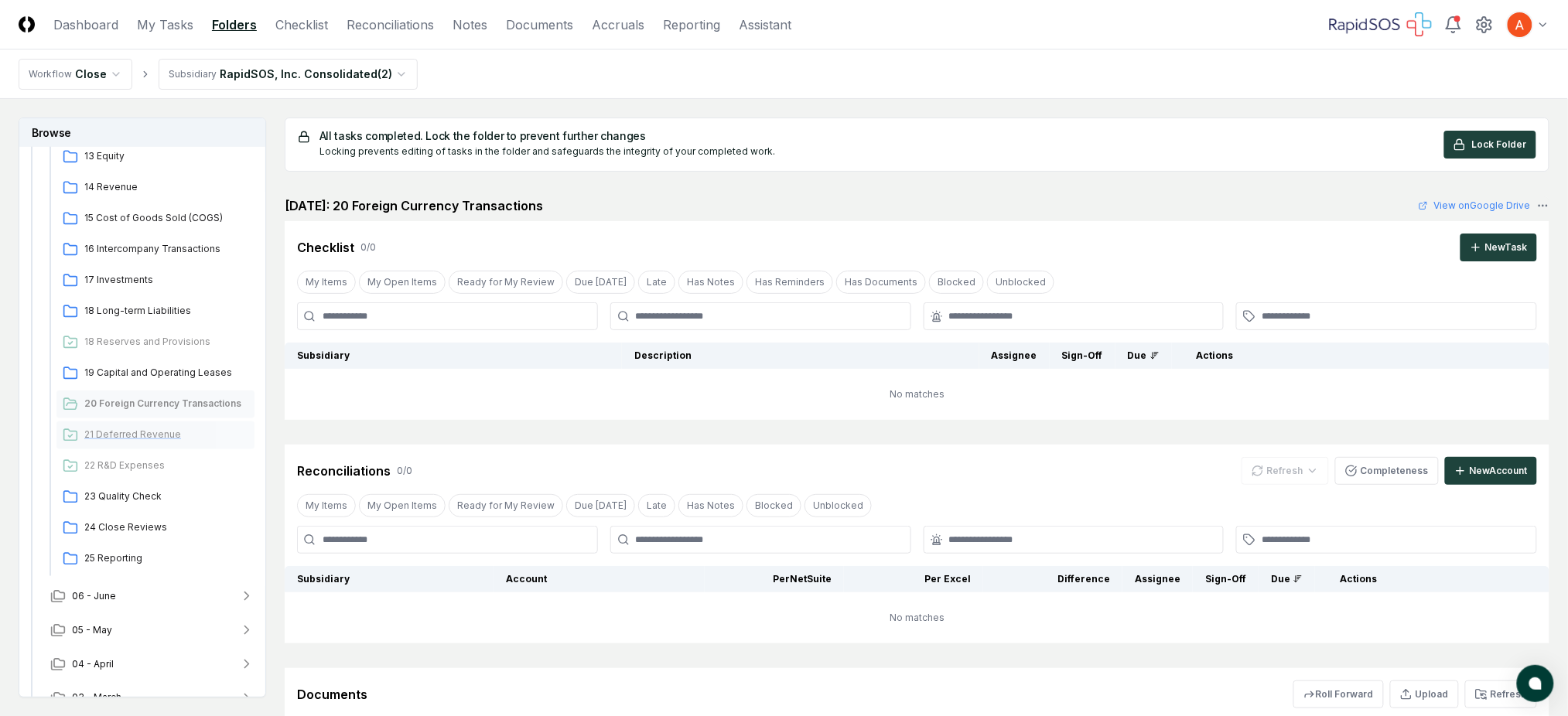
click at [154, 430] on span "21 Deferred Revenue" at bounding box center [166, 435] width 164 height 14
click at [154, 464] on span "22 R&D Expenses" at bounding box center [166, 466] width 164 height 14
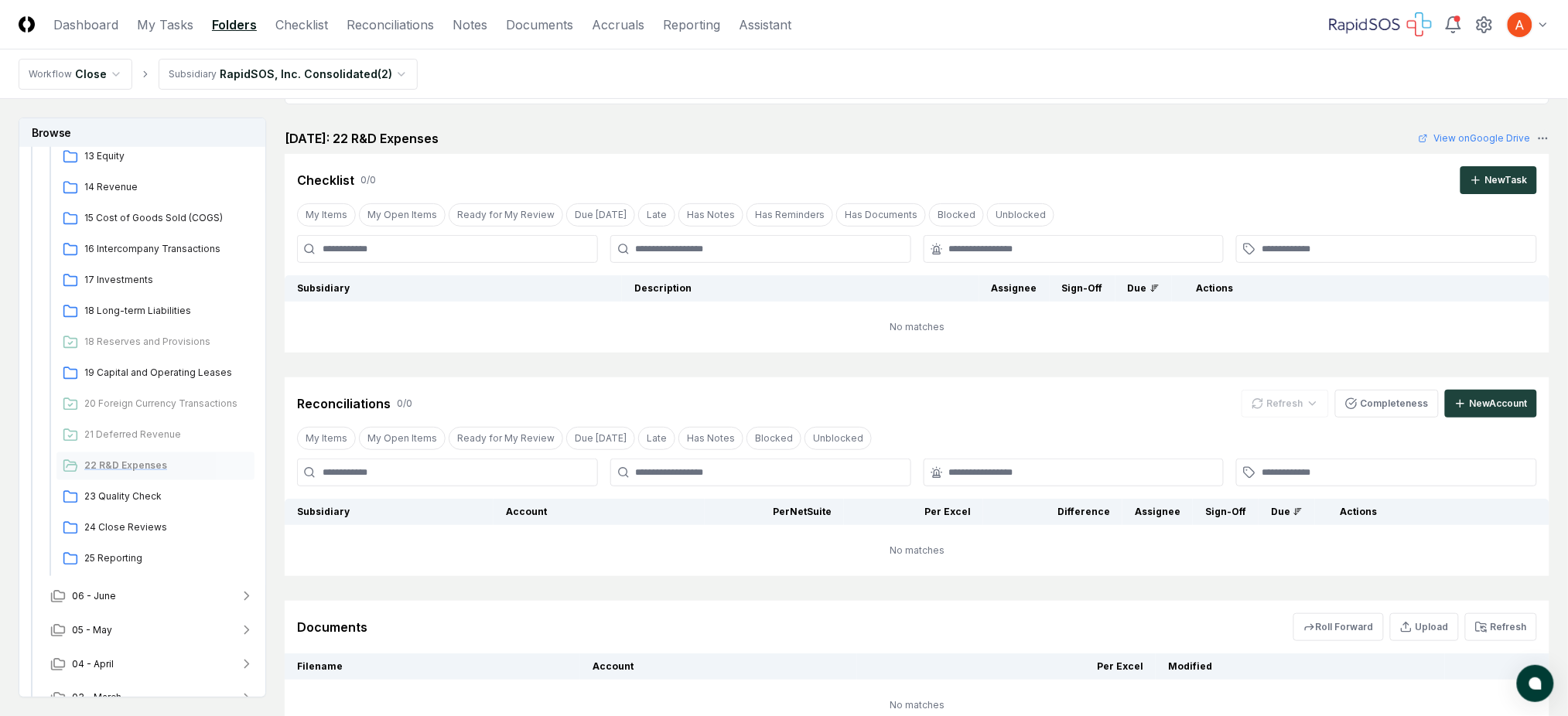
scroll to position [103, 0]
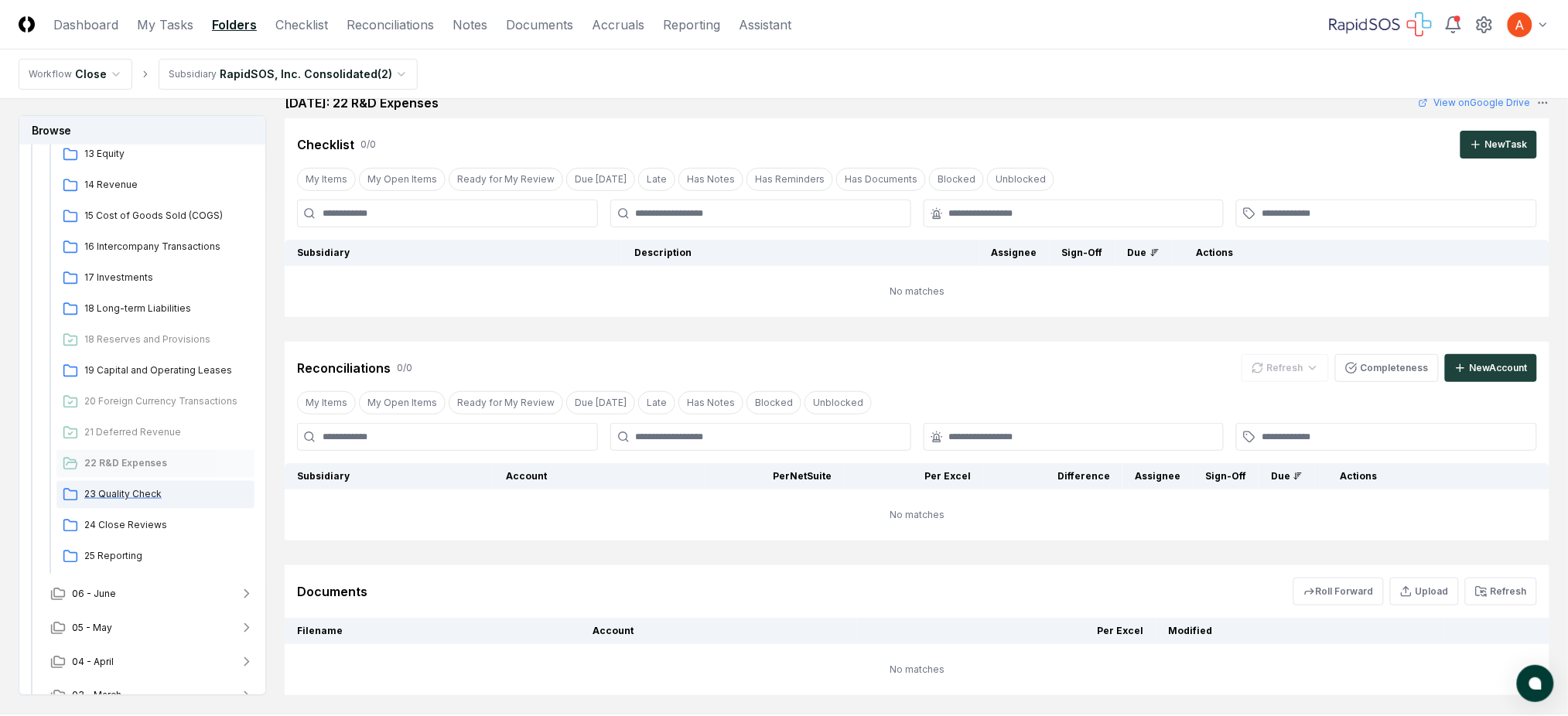
click at [137, 492] on span "23 Quality Check" at bounding box center [166, 494] width 164 height 14
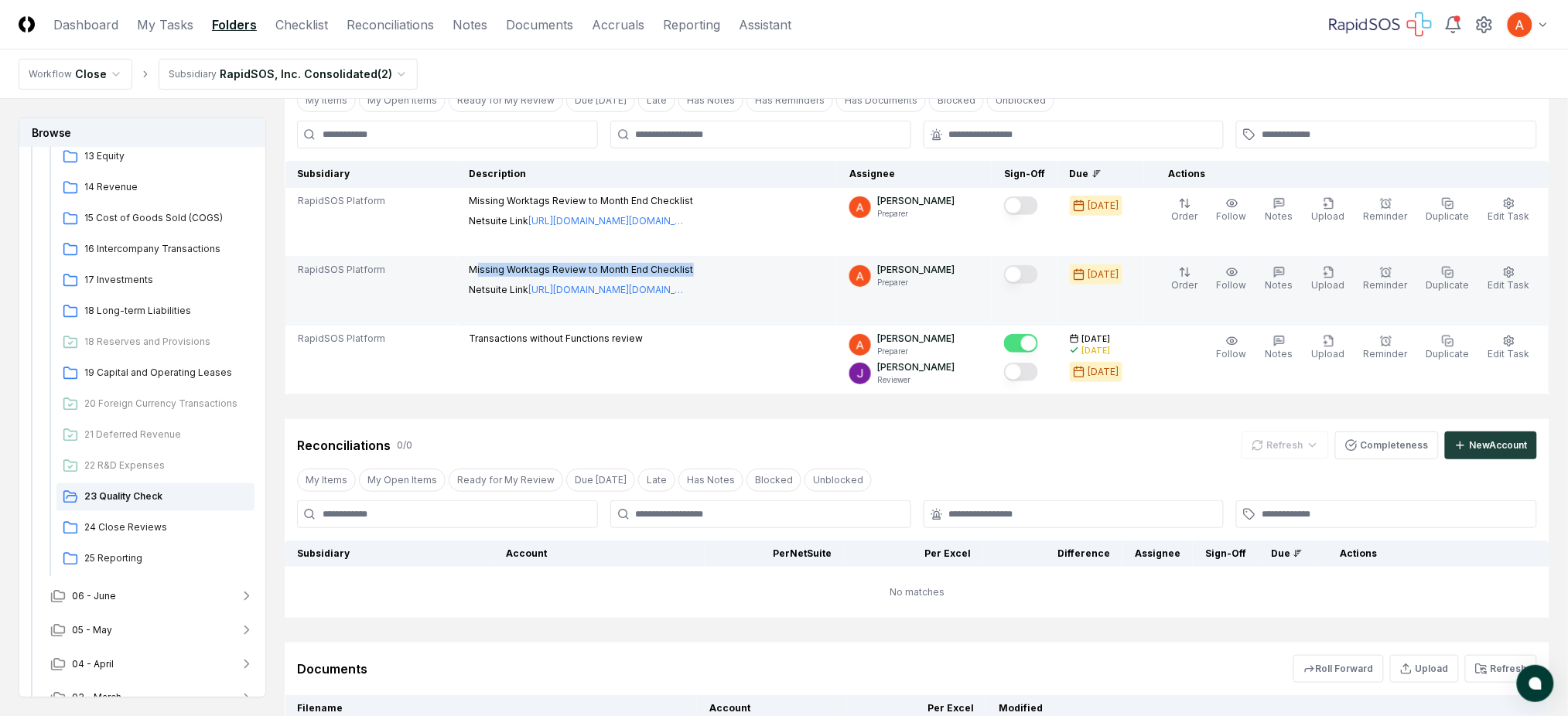
drag, startPoint x: 484, startPoint y: 273, endPoint x: 696, endPoint y: 266, distance: 212.1
click at [696, 266] on div "Missing Worktags Review to Month End Checklist Netsuite Link [URL][DOMAIN_NAME]…" at bounding box center [647, 281] width 355 height 37
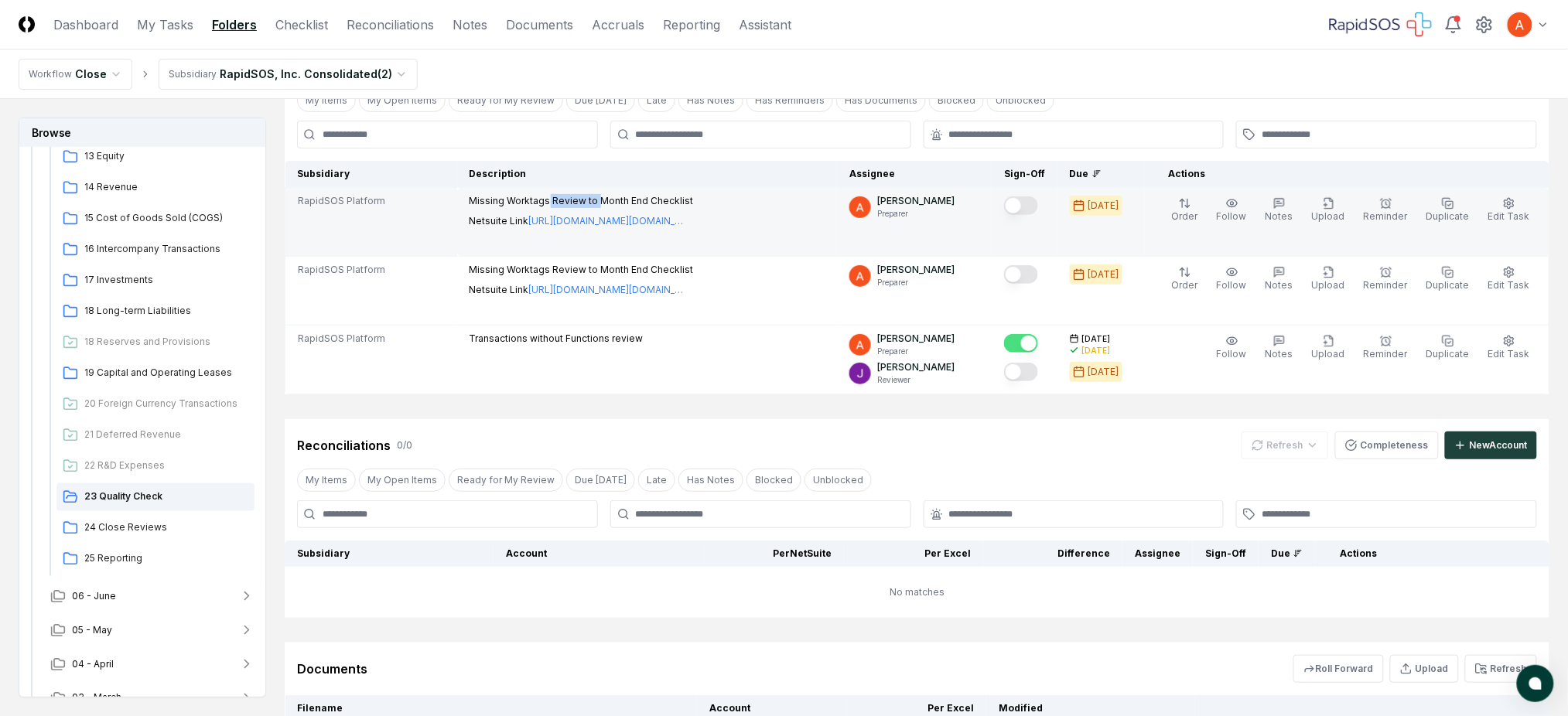
drag, startPoint x: 568, startPoint y: 202, endPoint x: 600, endPoint y: 199, distance: 32.1
click at [600, 199] on p "Missing Worktags Review to Month End Checklist" at bounding box center [581, 201] width 224 height 14
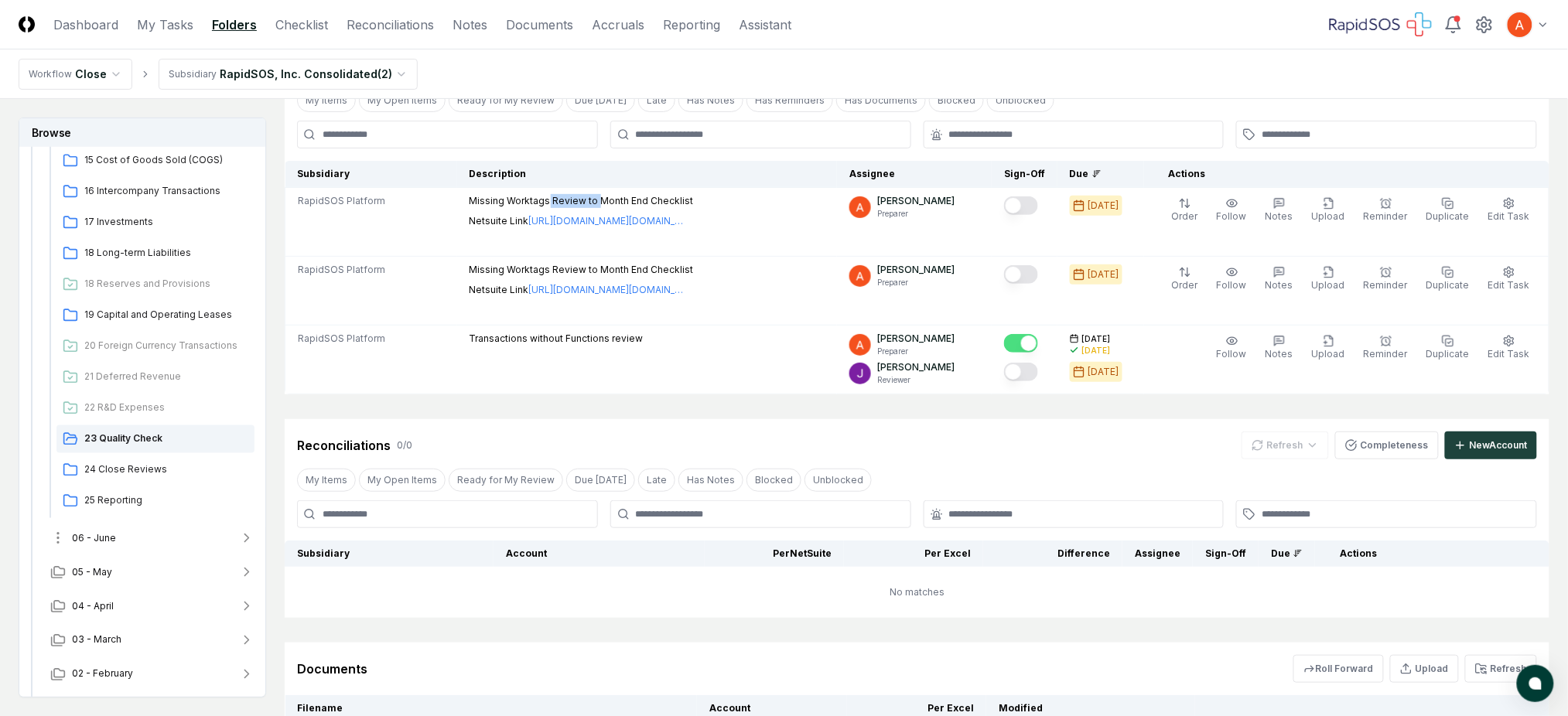
scroll to position [618, 0]
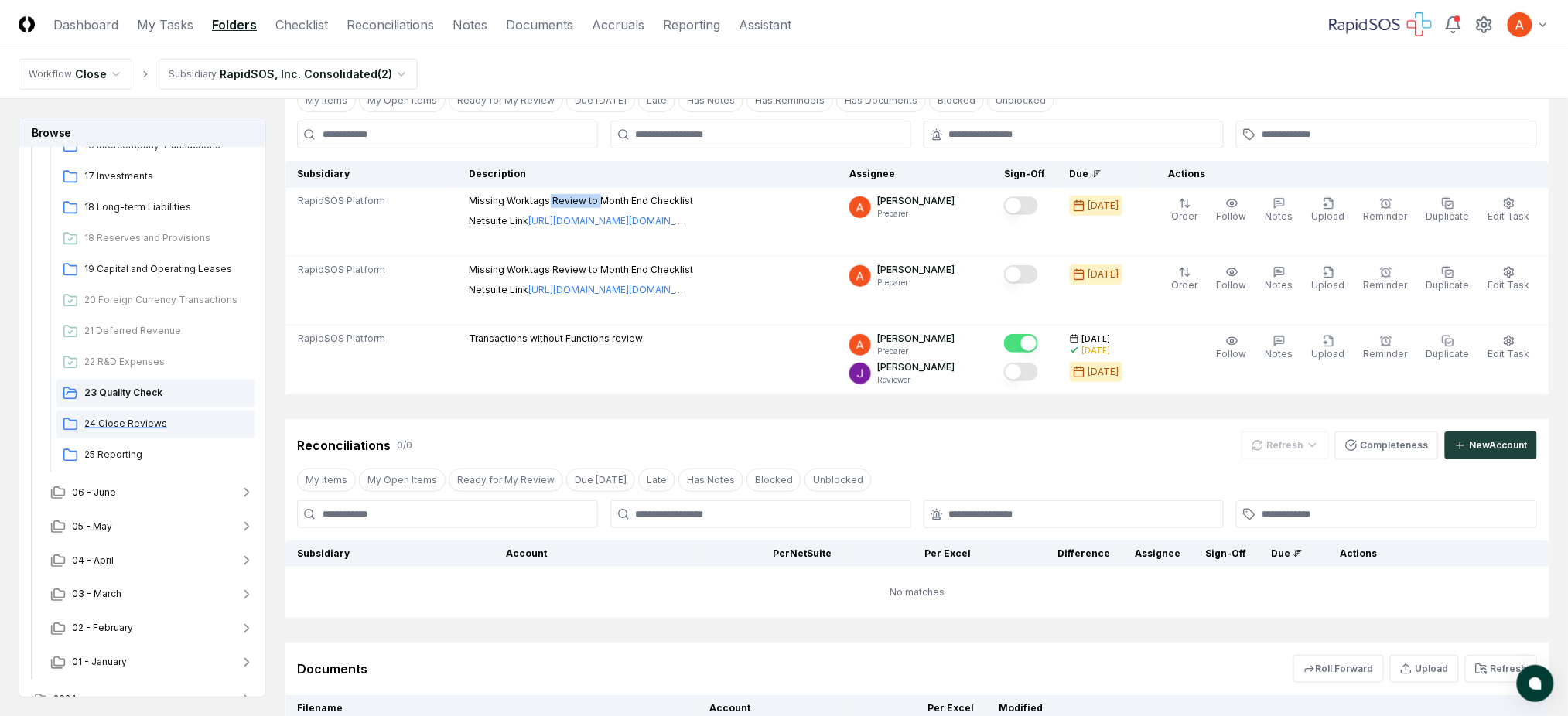
click at [135, 425] on span "24 Close Reviews" at bounding box center [166, 424] width 164 height 14
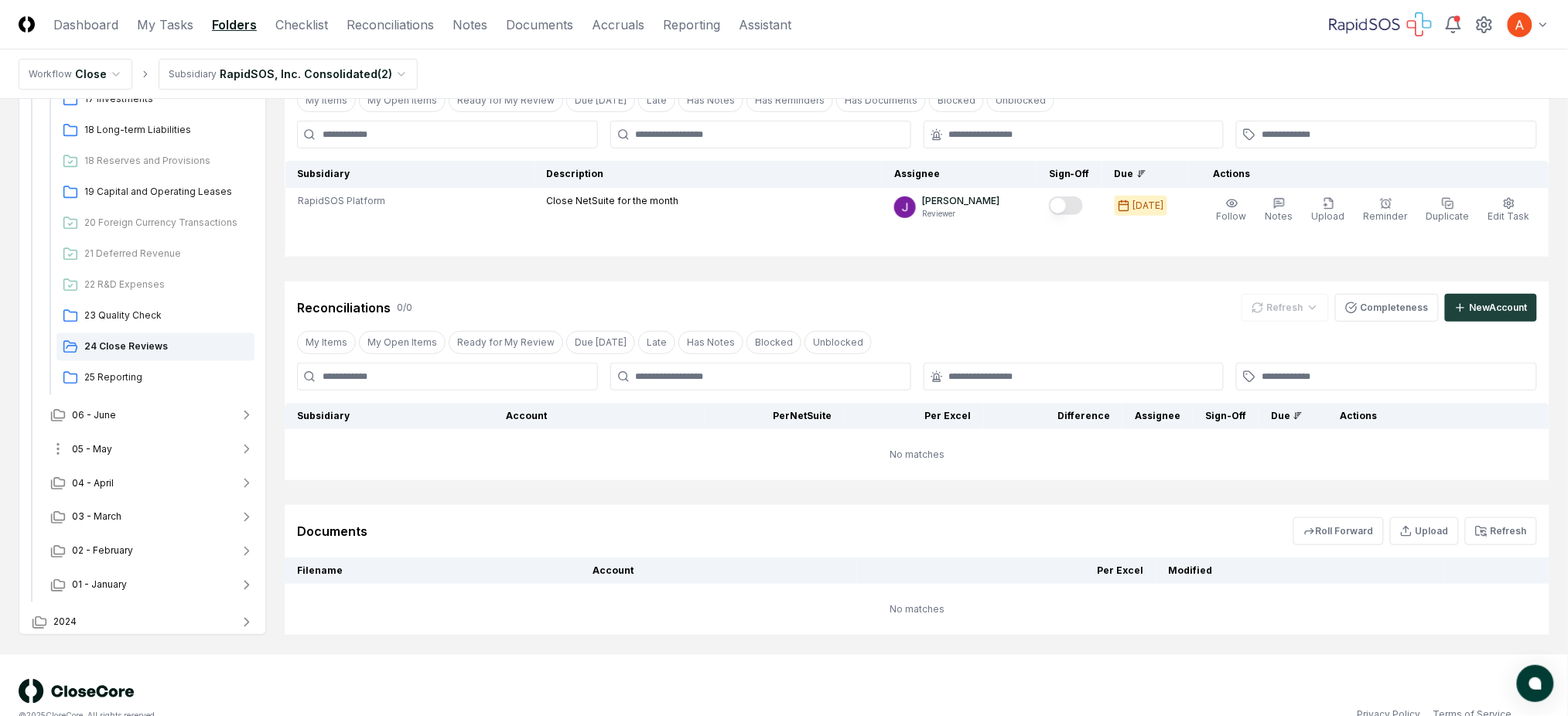
scroll to position [637, 0]
click at [141, 374] on span "25 Reporting" at bounding box center [166, 373] width 164 height 14
